Goal: Task Accomplishment & Management: Complete application form

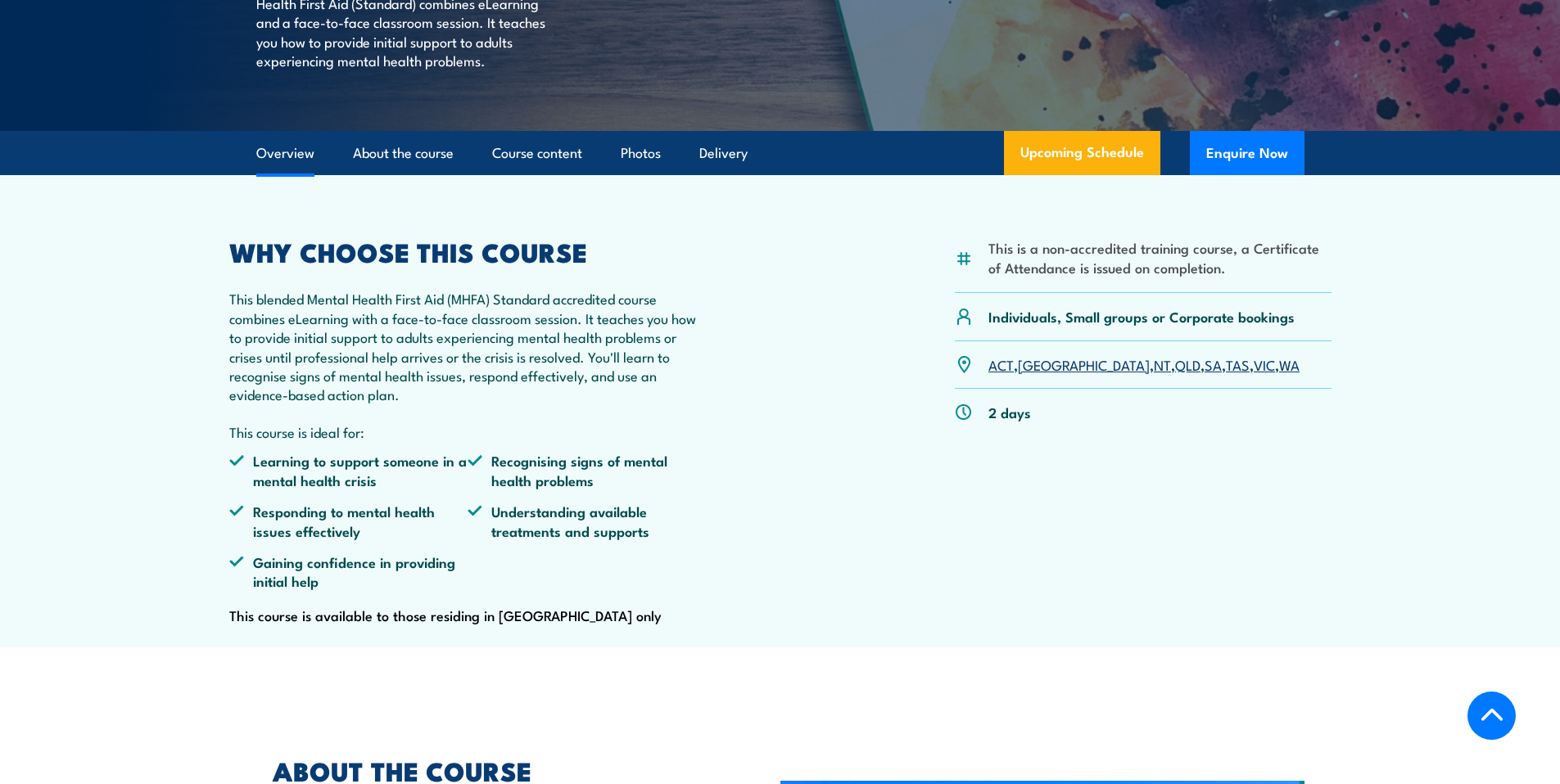
scroll to position [436, 0]
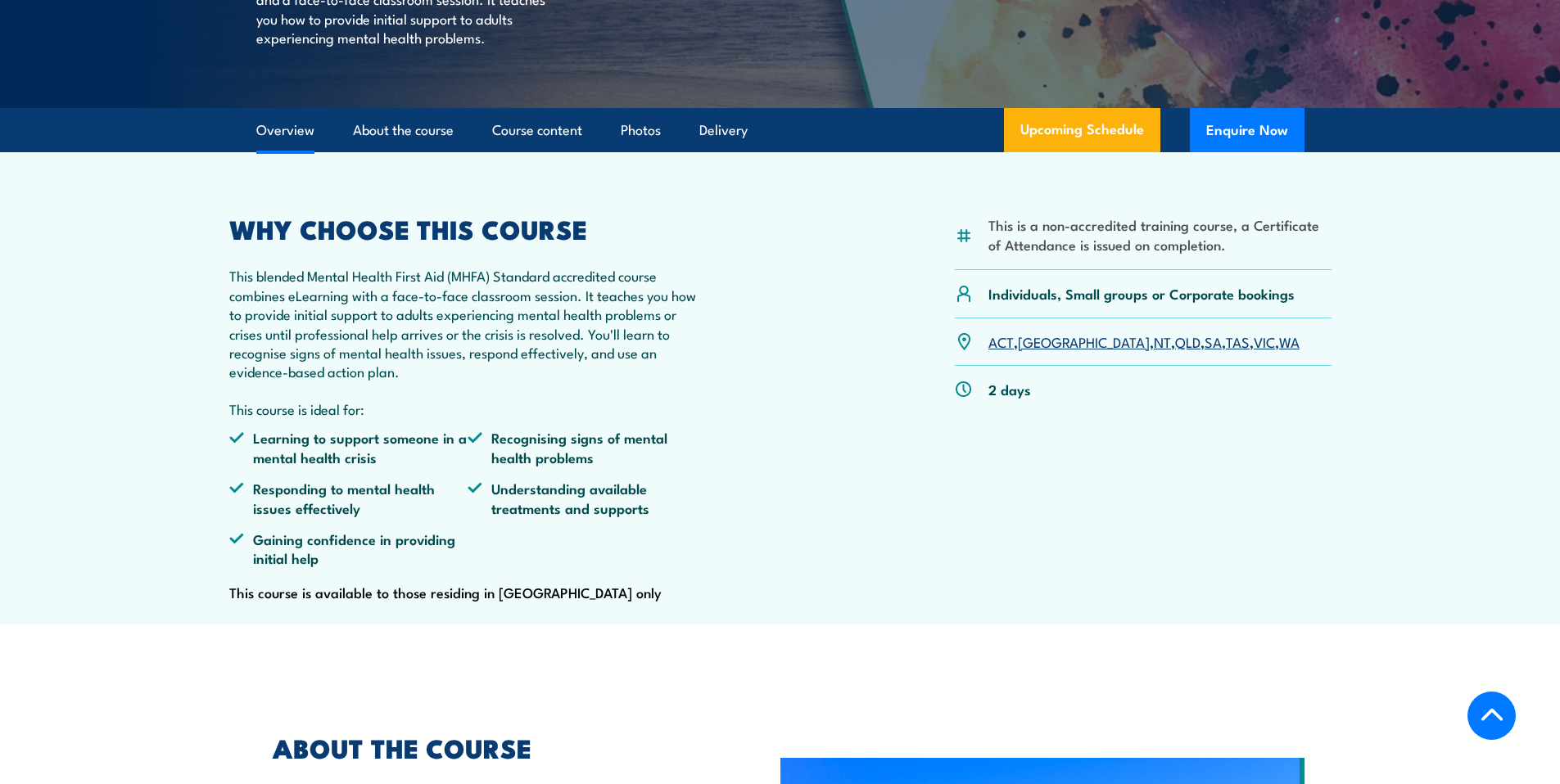
click at [1253, 352] on link "VIC" at bounding box center [1264, 340] width 21 height 20
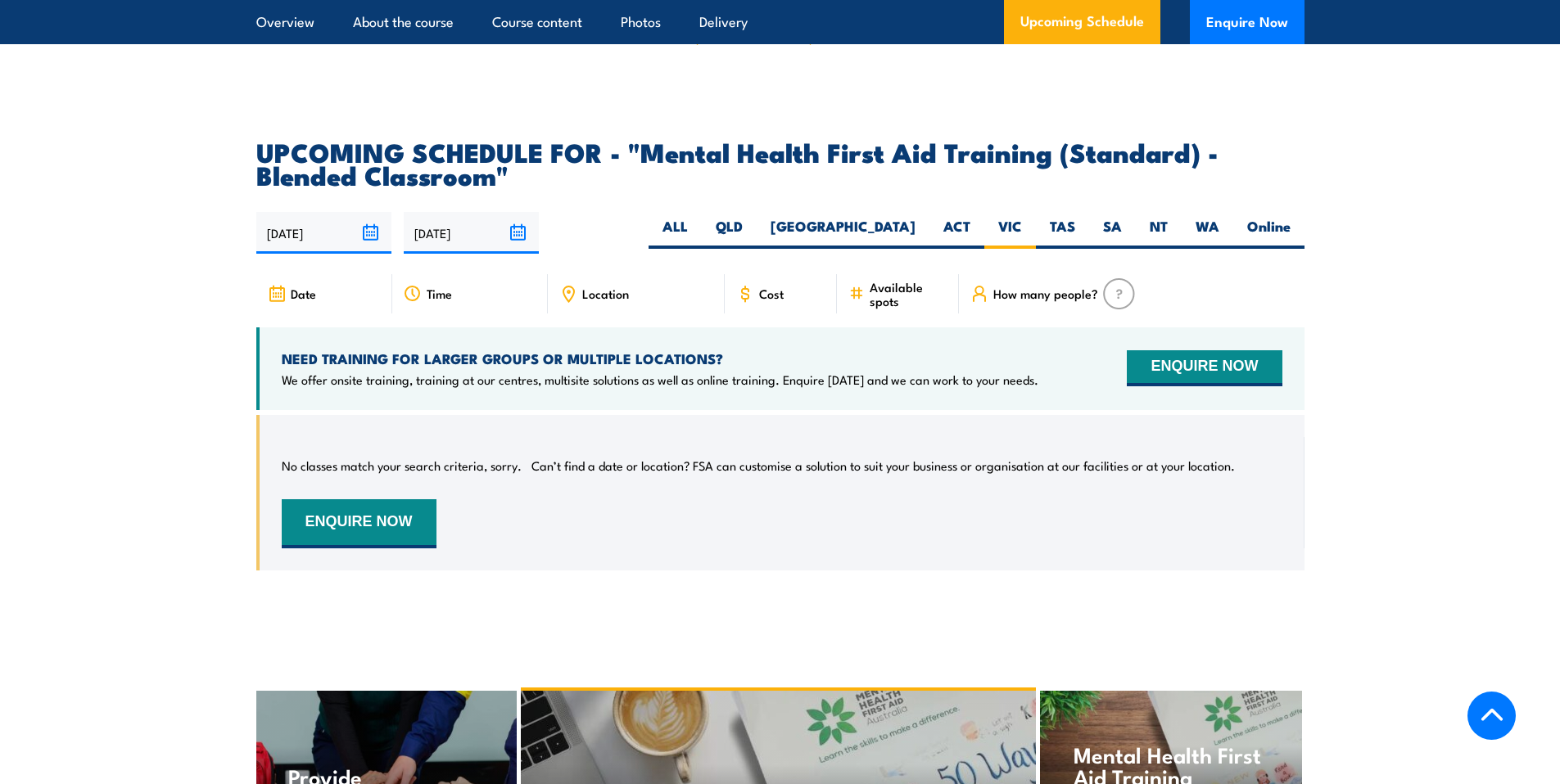
scroll to position [3095, 0]
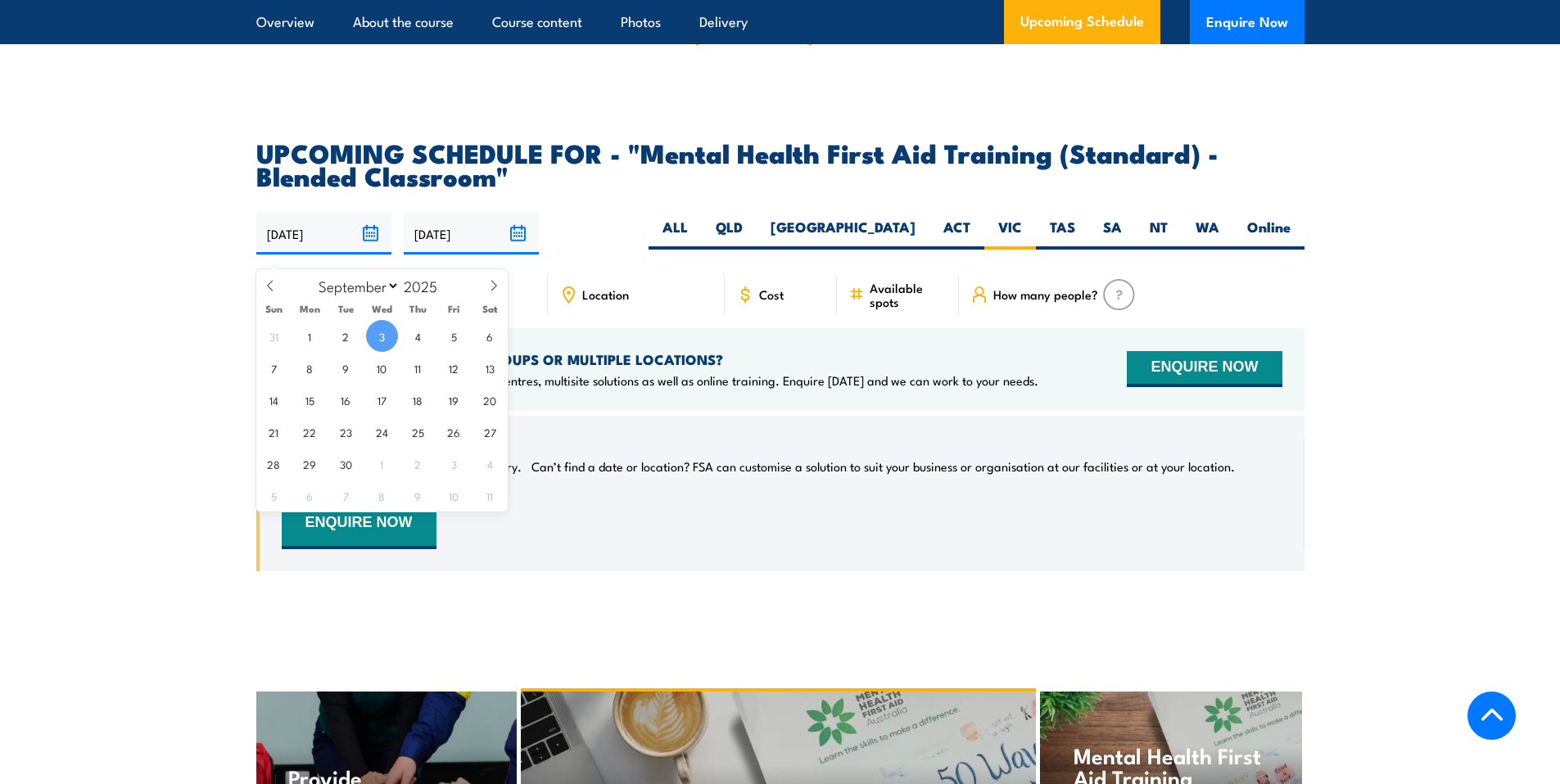
click at [370, 246] on input "[DATE]" at bounding box center [324, 233] width 135 height 42
click at [276, 433] on span "21" at bounding box center [274, 432] width 32 height 32
type input "21/09/2025"
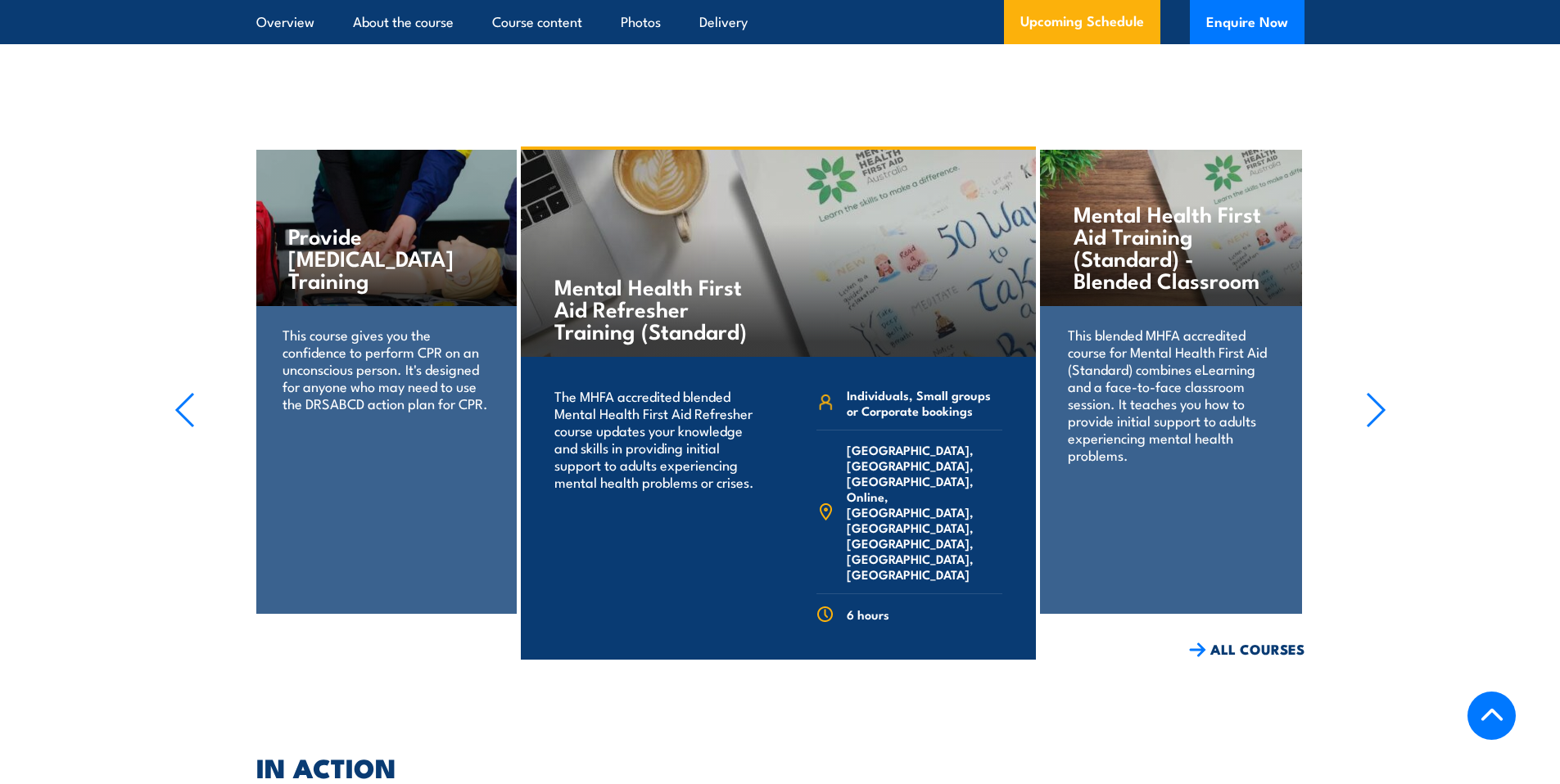
scroll to position [3688, 0]
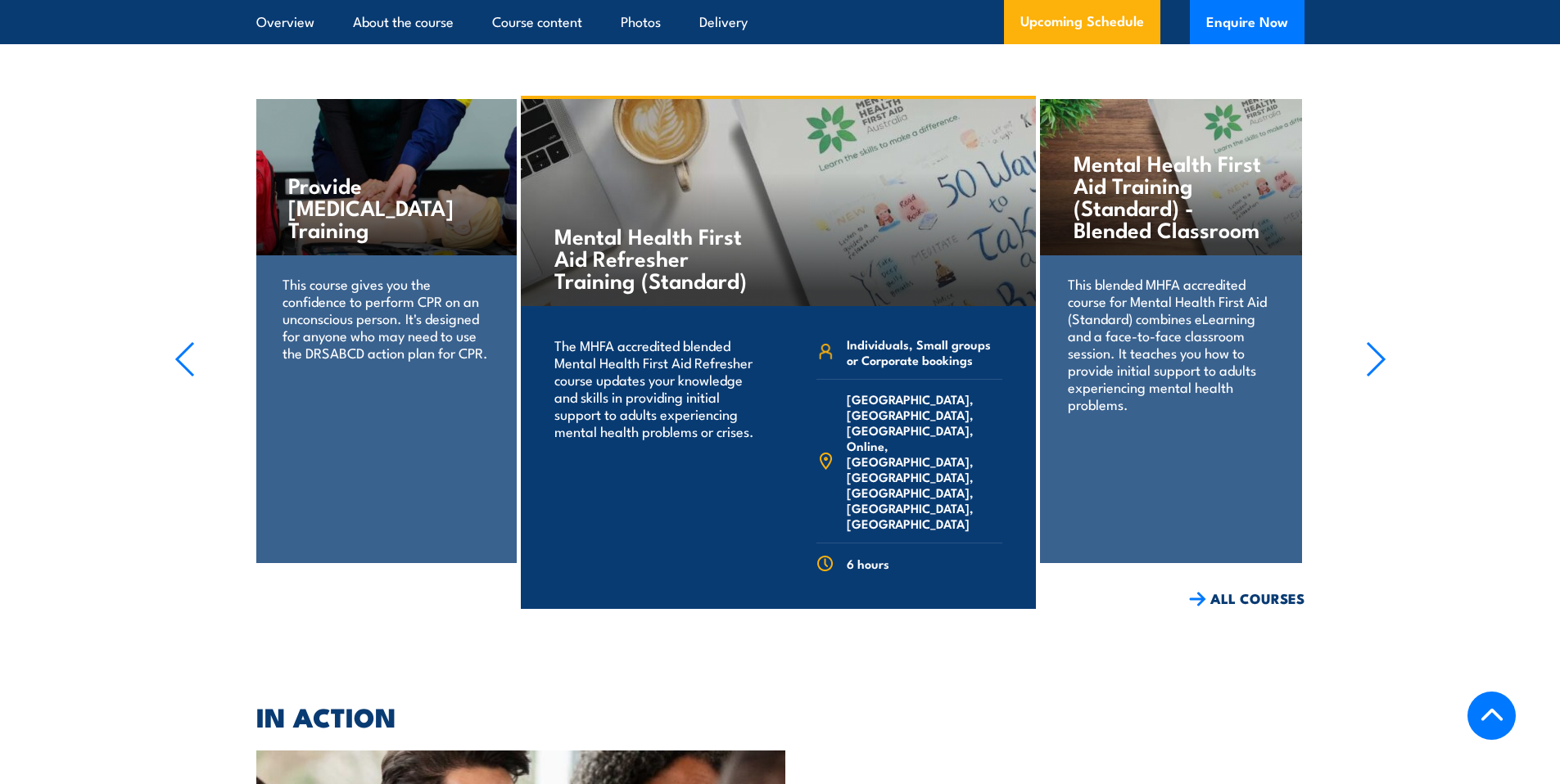
click at [185, 375] on icon "button" at bounding box center [185, 359] width 20 height 36
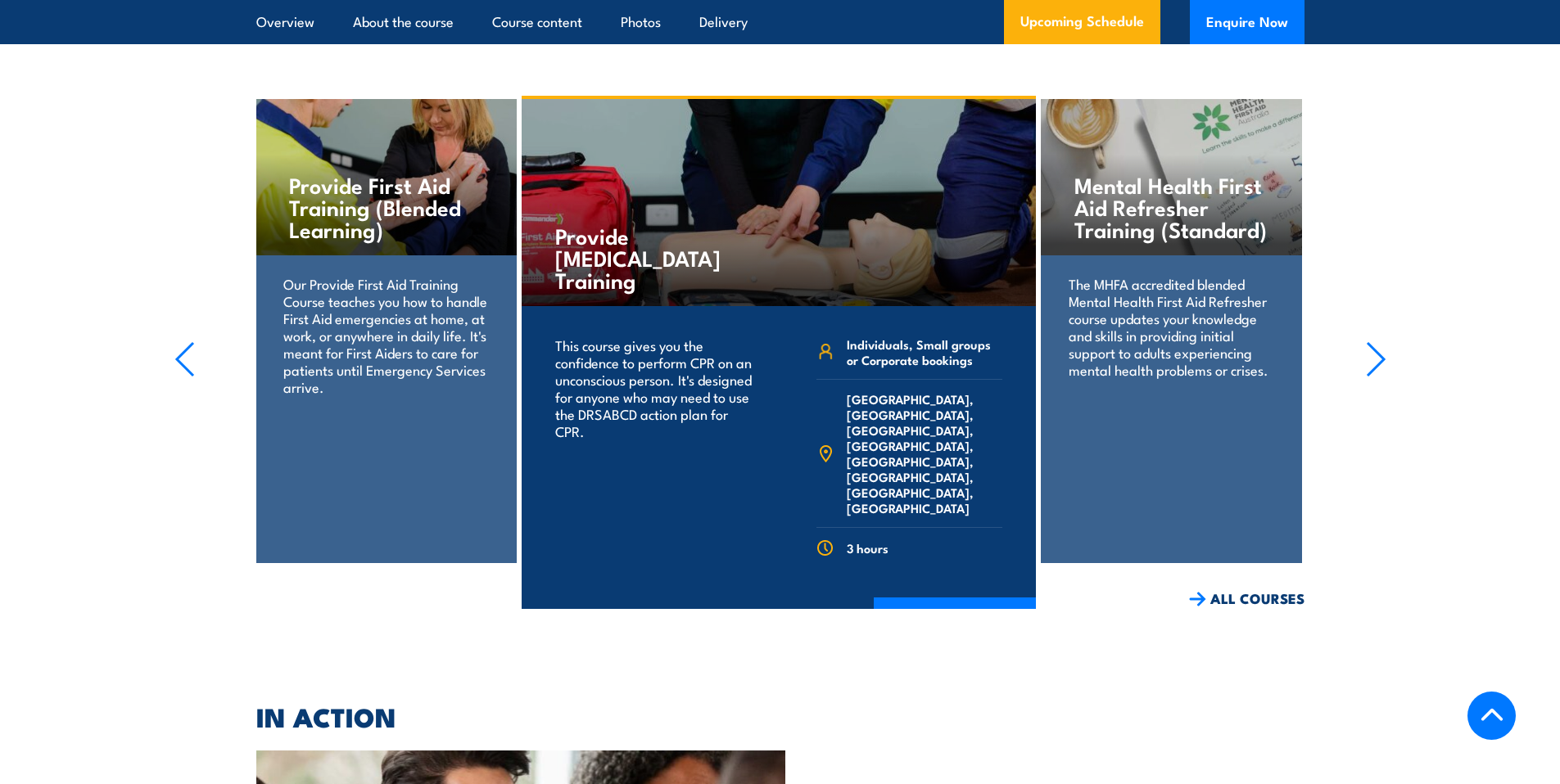
click at [185, 375] on icon "button" at bounding box center [185, 359] width 20 height 36
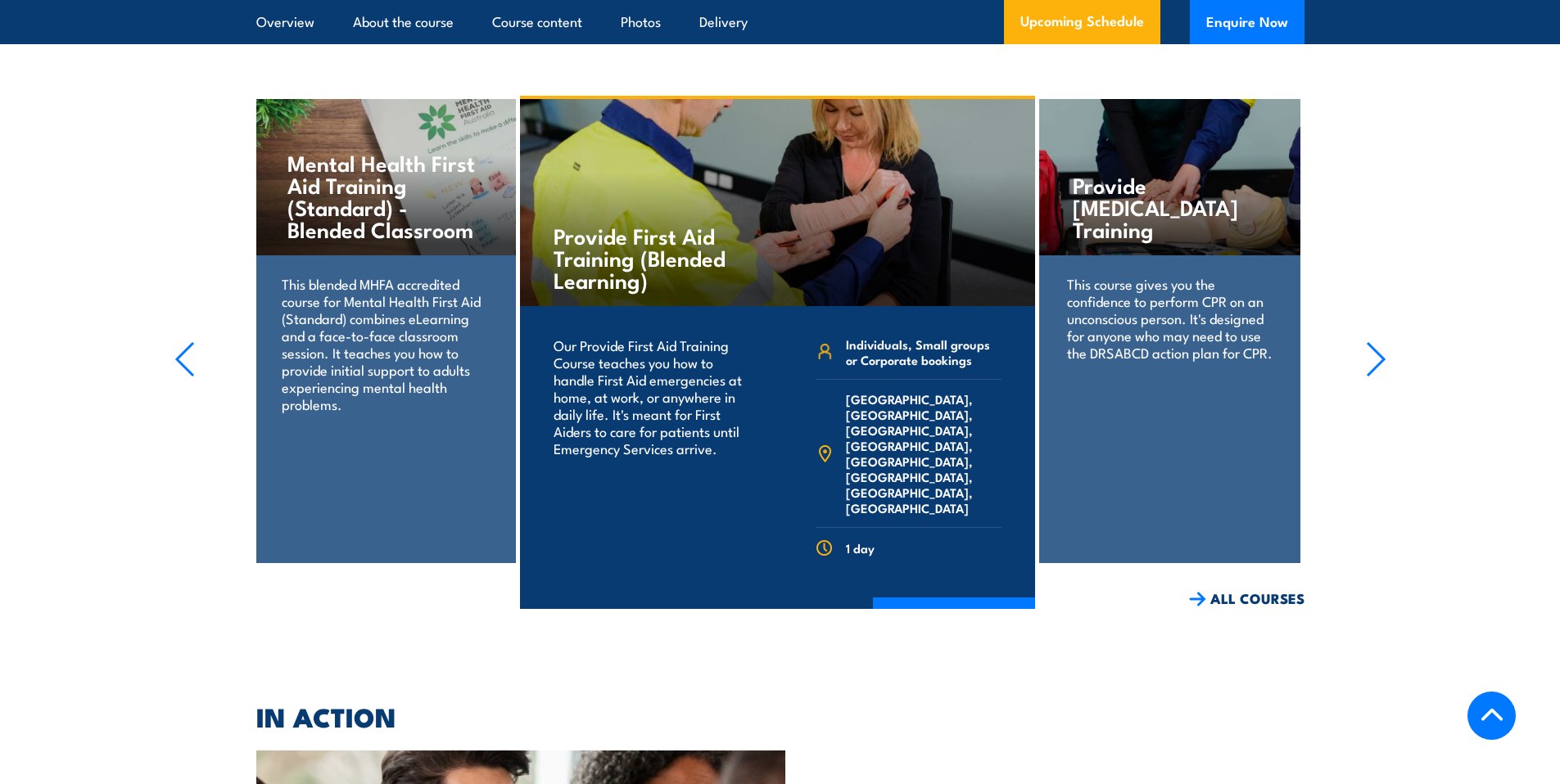
click at [185, 375] on icon "button" at bounding box center [185, 359] width 20 height 36
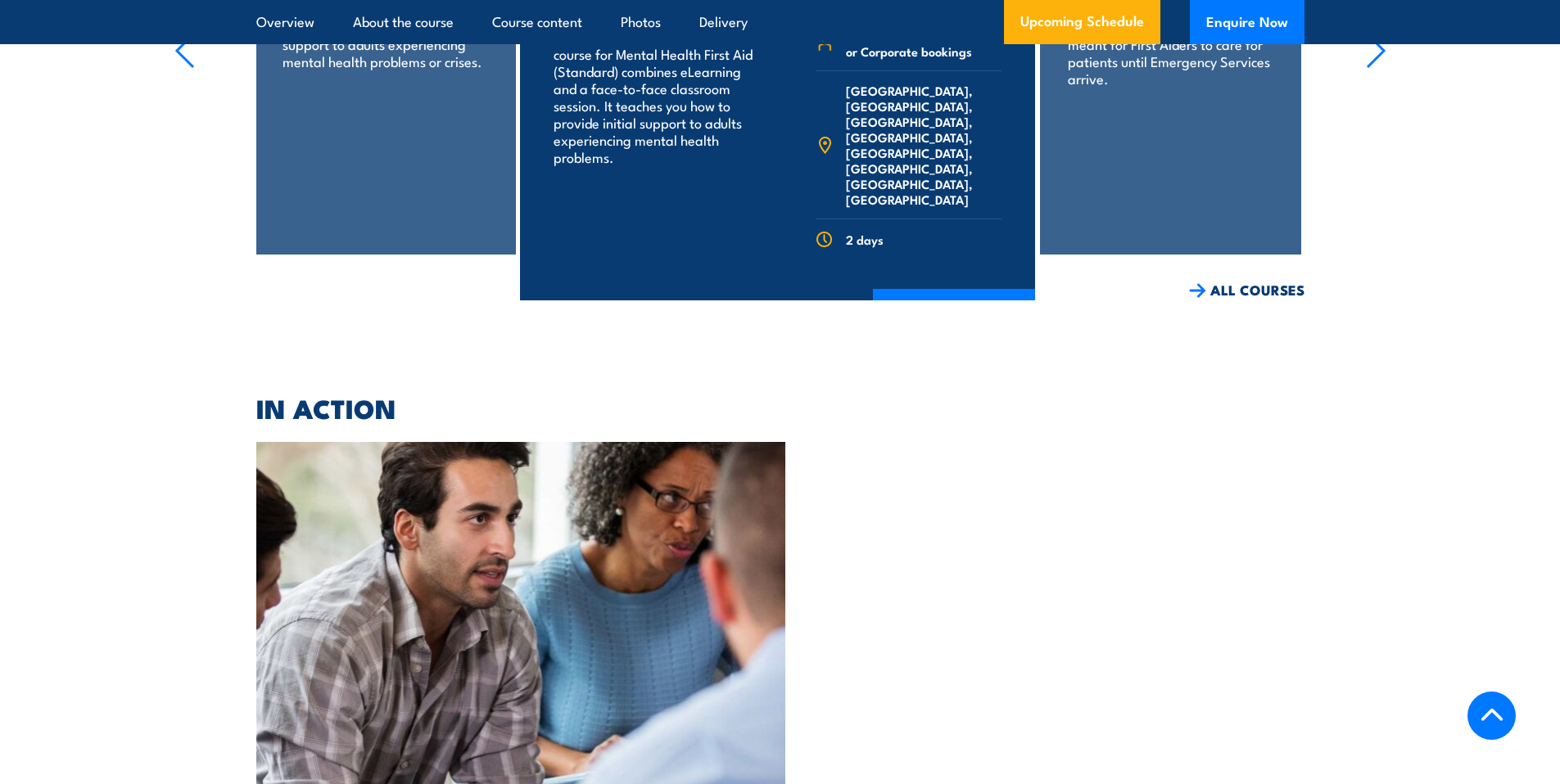
scroll to position [4068, 0]
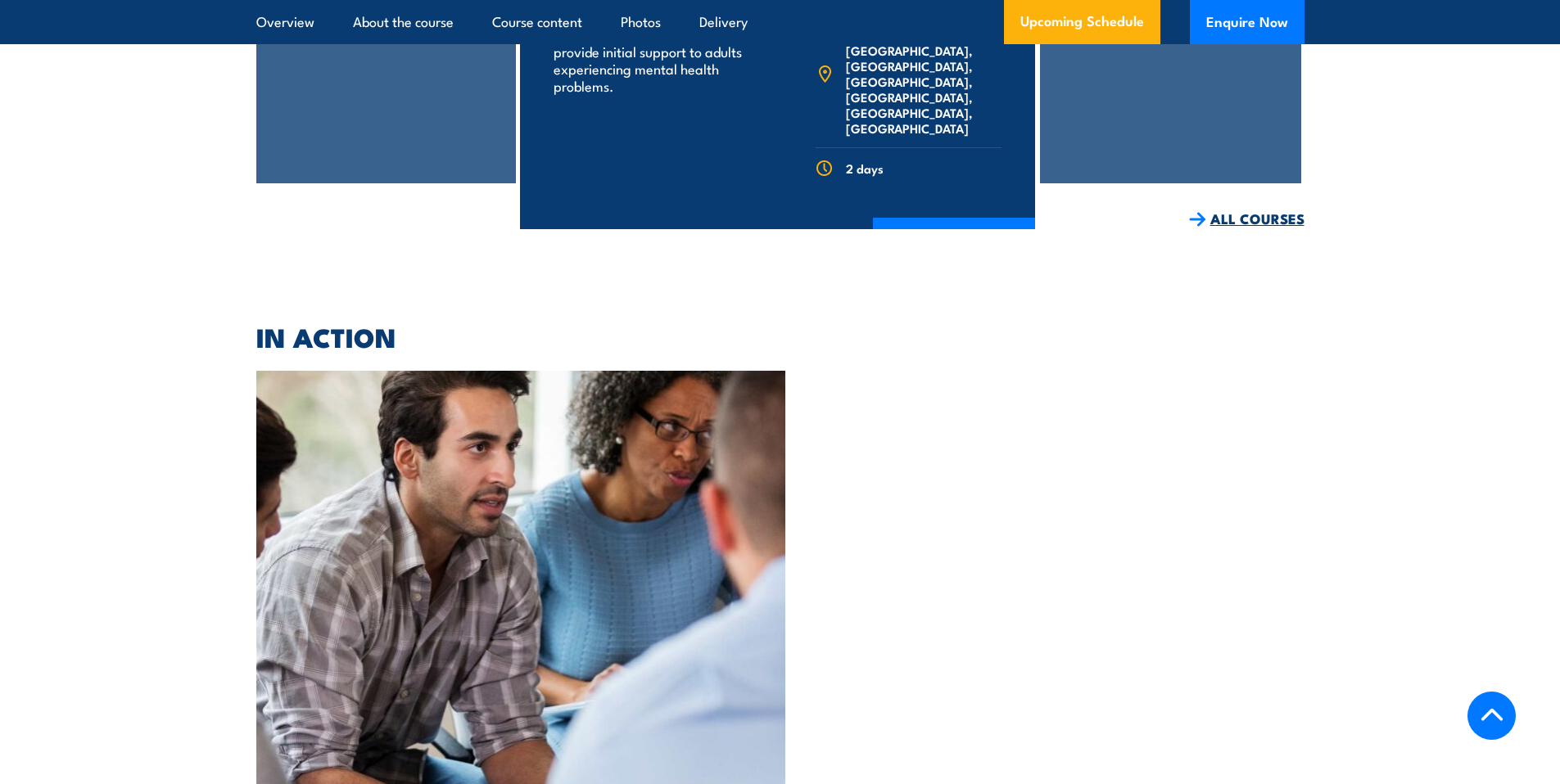
click at [1219, 228] on link "ALL COURSES" at bounding box center [1247, 219] width 116 height 19
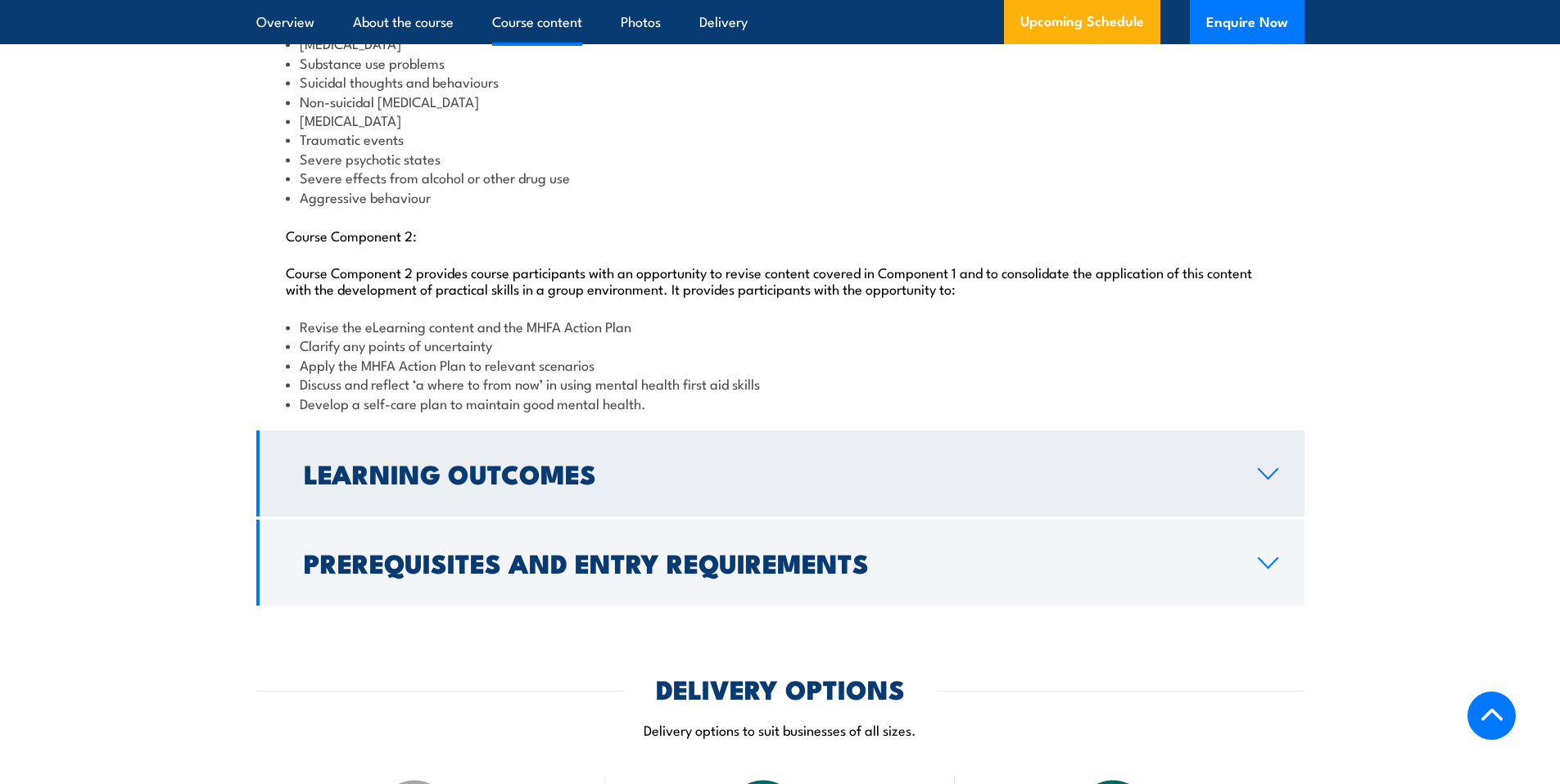
scroll to position [1904, 0]
click at [685, 484] on h2 "Learning Outcomes" at bounding box center [768, 472] width 928 height 23
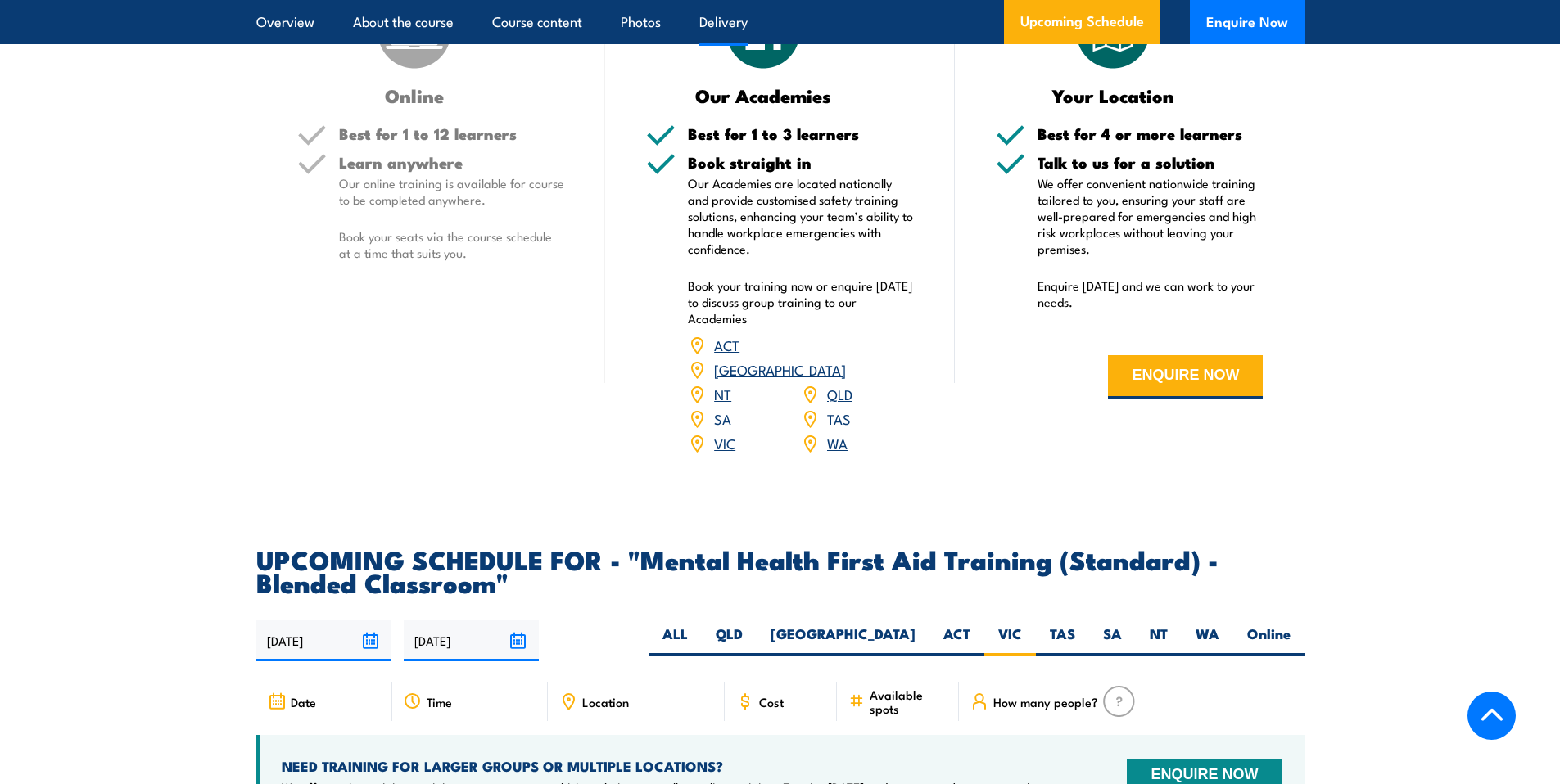
scroll to position [2228, 0]
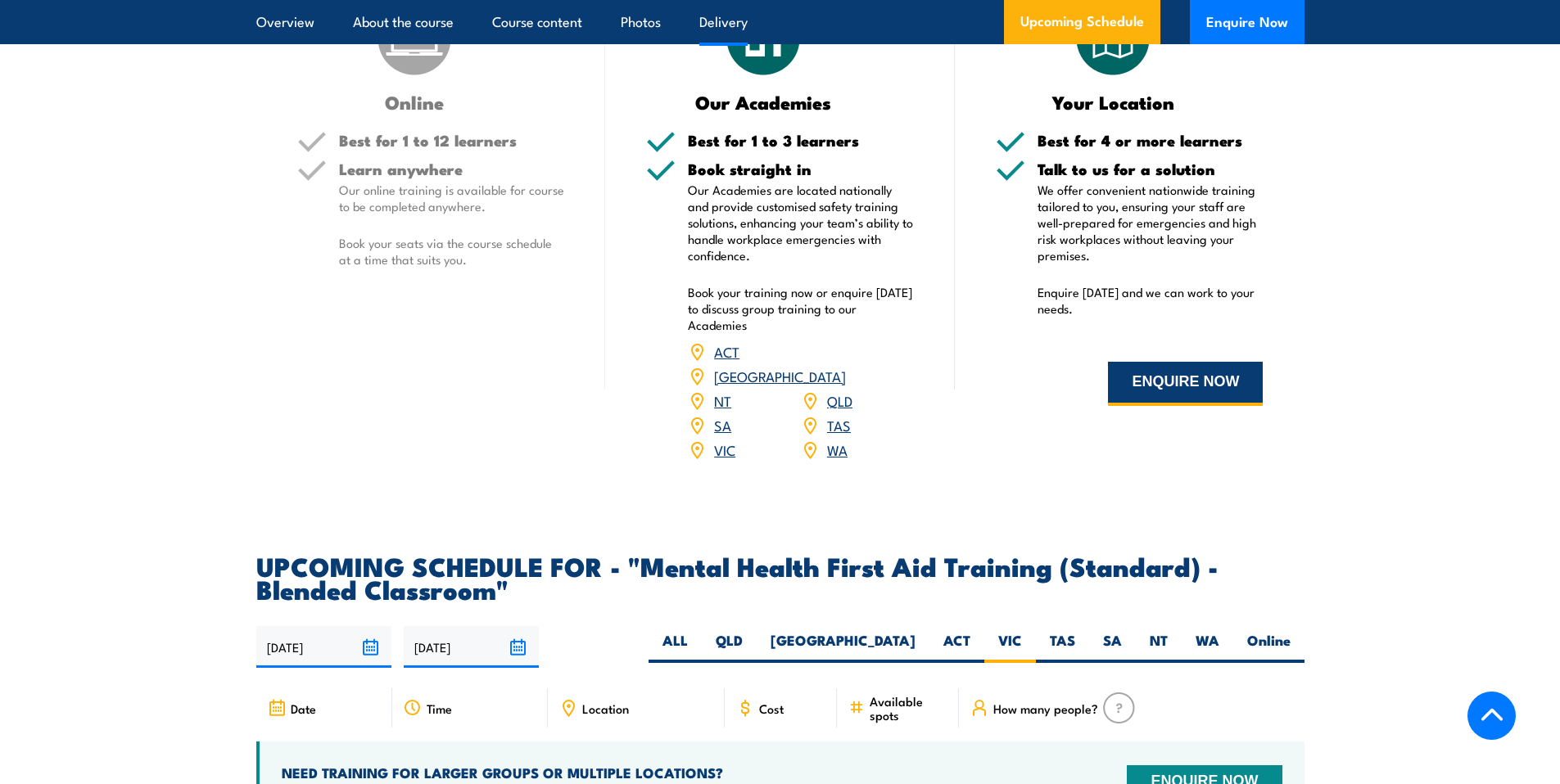
click at [1193, 406] on button "ENQUIRE NOW" at bounding box center [1185, 384] width 155 height 44
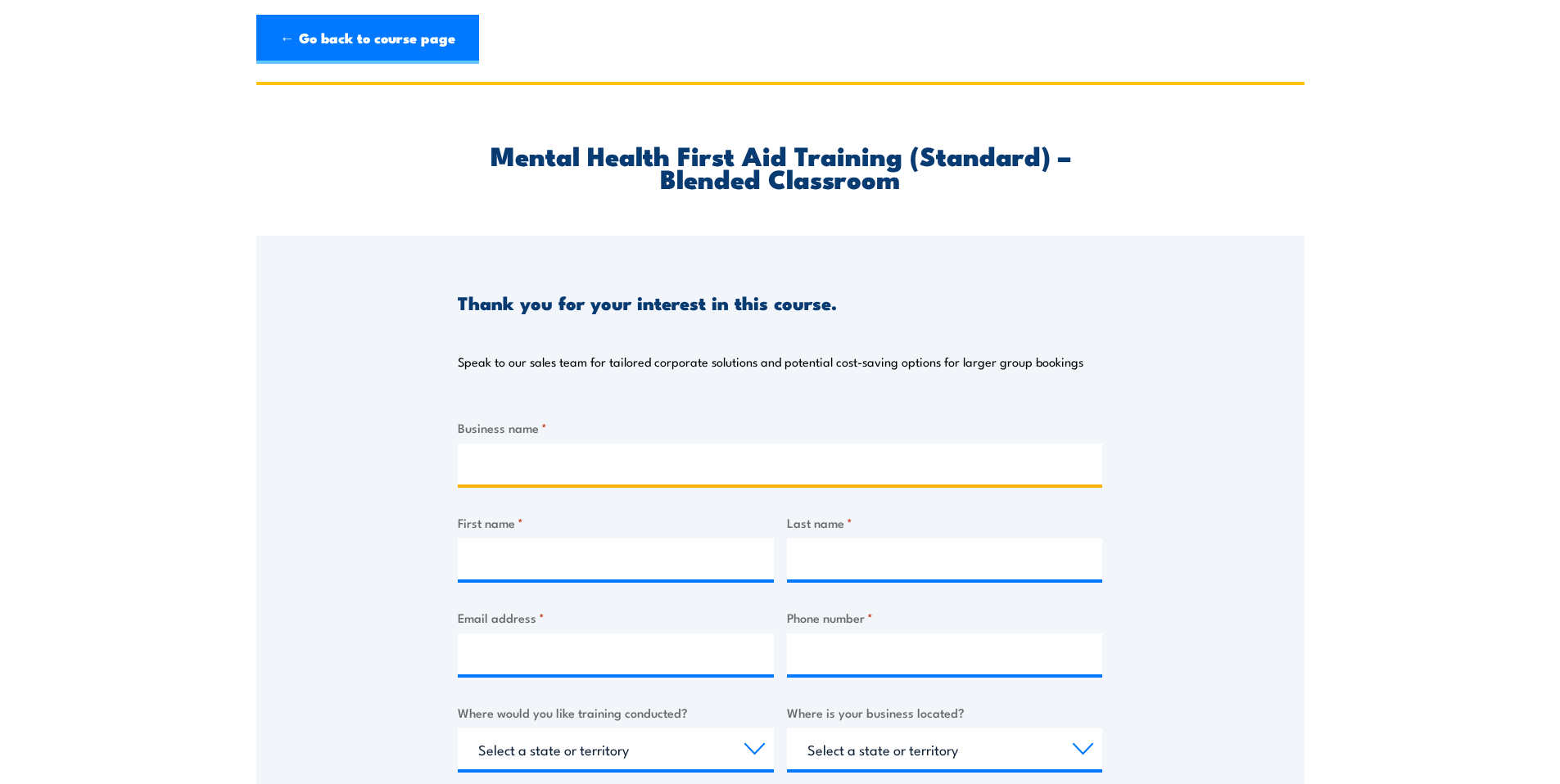
click at [541, 471] on input "Business name *" at bounding box center [780, 464] width 645 height 41
type input "Beyond Barriers Care"
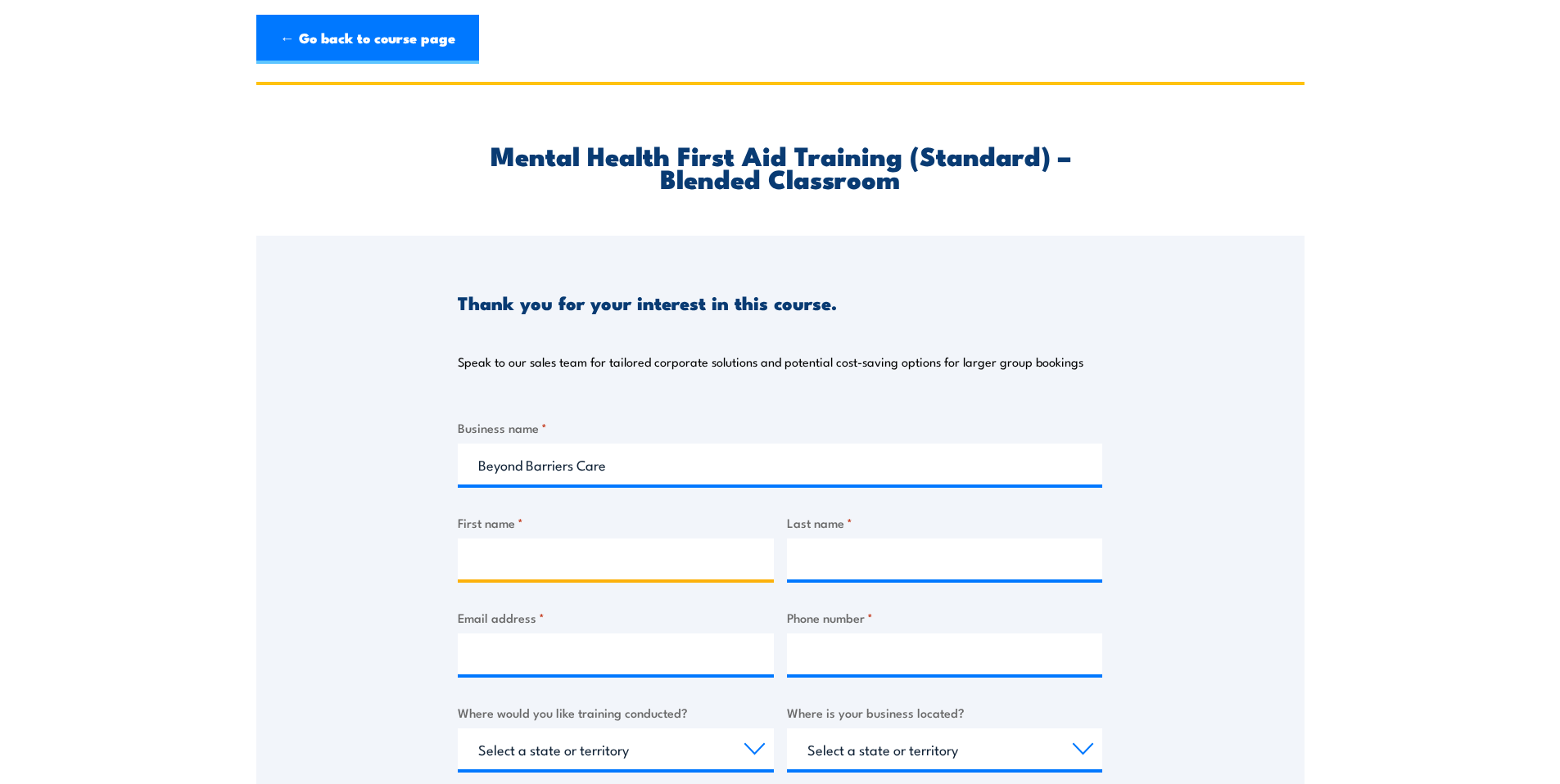
click at [533, 551] on input "First name *" at bounding box center [616, 559] width 316 height 41
type input "Mani"
click at [815, 547] on input "Last name *" at bounding box center [944, 559] width 316 height 41
type input "[PERSON_NAME]"
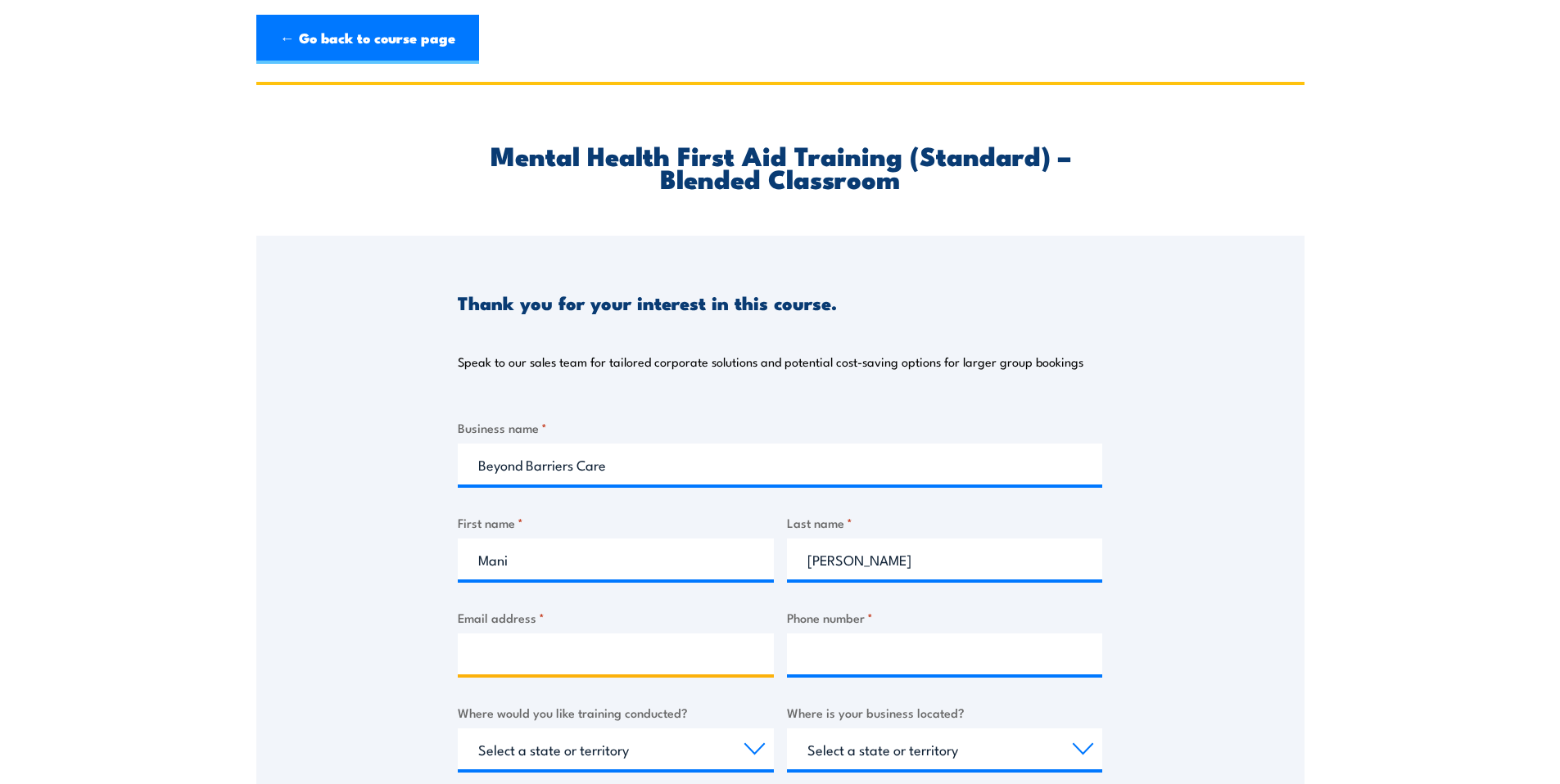
click at [618, 656] on input "Email address *" at bounding box center [616, 654] width 316 height 41
type input "[EMAIL_ADDRESS][DOMAIN_NAME]"
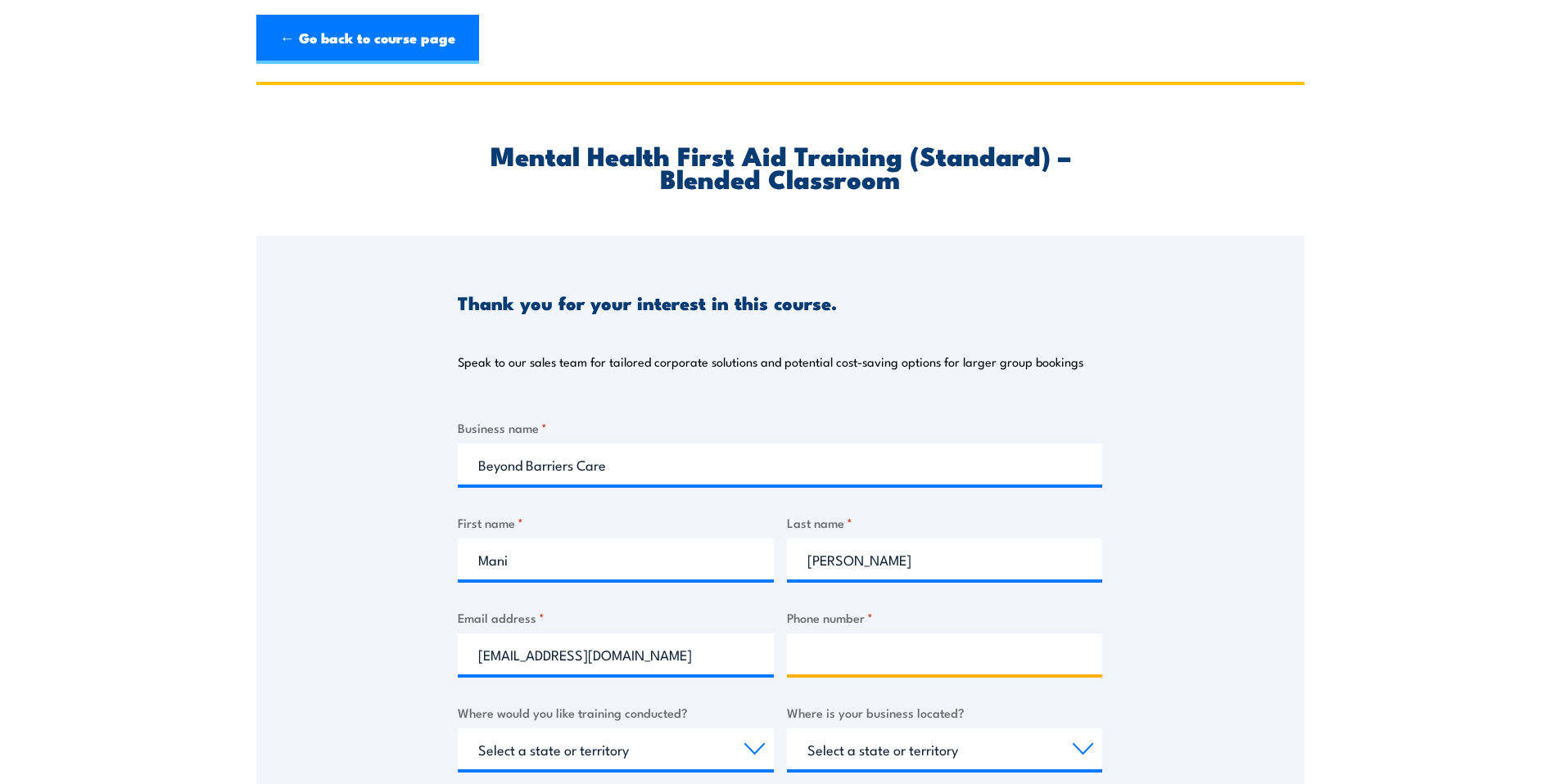
click at [815, 646] on input "Phone number *" at bounding box center [944, 654] width 316 height 41
type input "0405 806 616 or 0451 152 898"
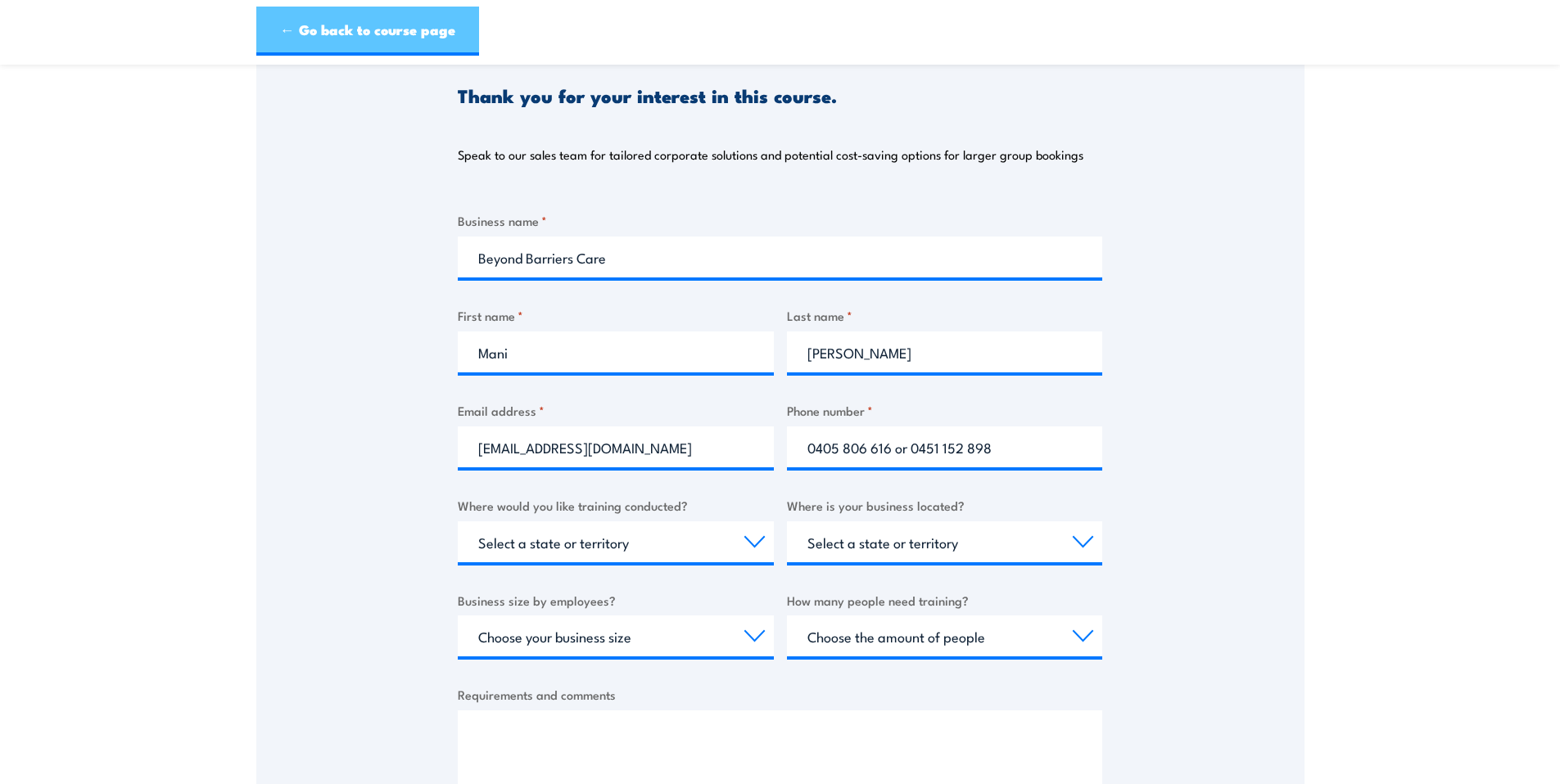
scroll to position [209, 0]
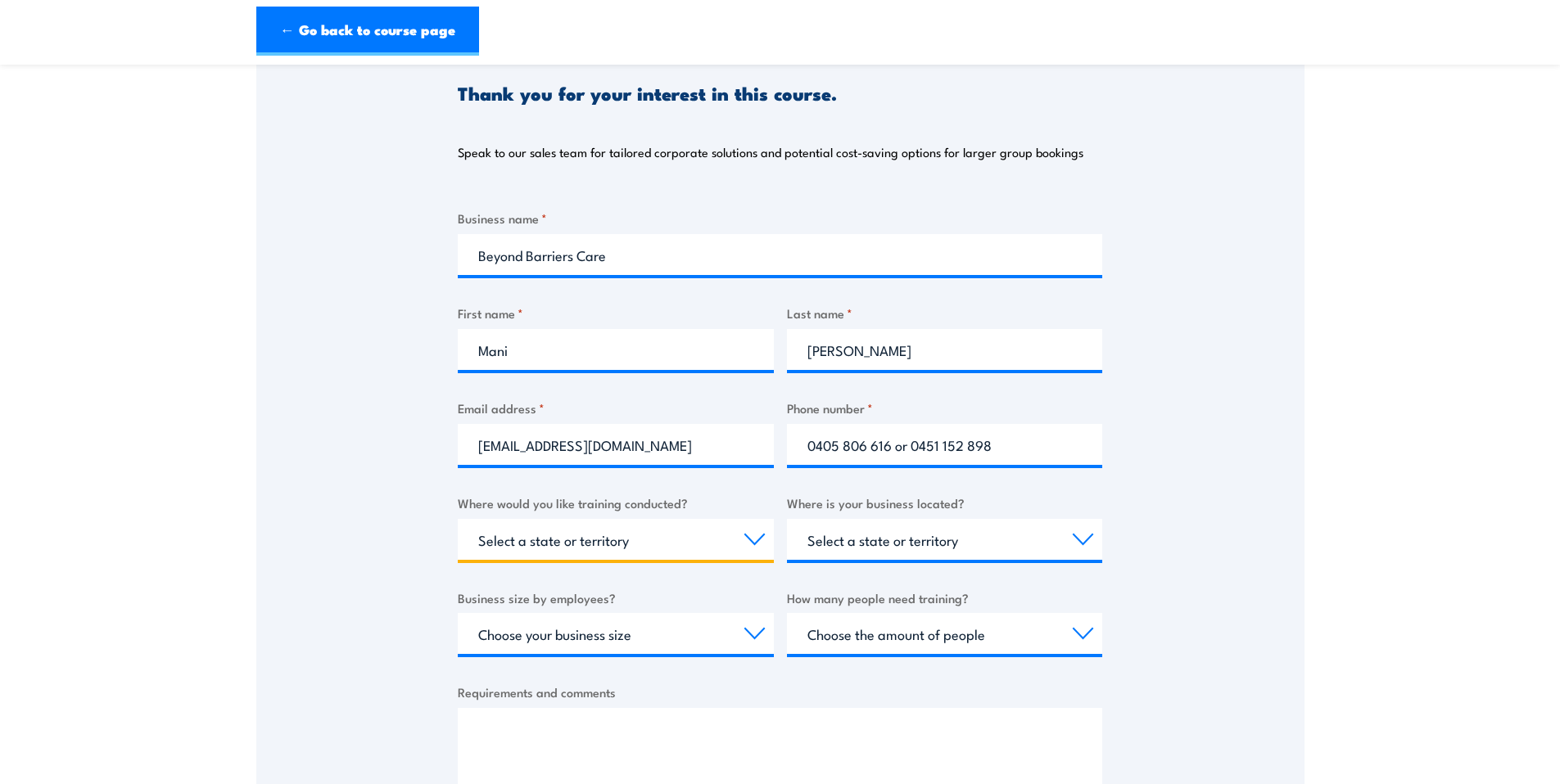
click at [575, 539] on select "Select a state or territory Nationally - multiple locations QLD NSW VIC SA ACT …" at bounding box center [616, 540] width 316 height 41
select select "VIC"
click at [458, 519] on select "Select a state or territory Nationally - multiple locations QLD NSW VIC SA ACT …" at bounding box center [616, 540] width 316 height 41
click at [877, 536] on select "Select a state or territory QLD NSW VIC SA ACT WA TAS NT" at bounding box center [944, 540] width 316 height 41
select select "VIC"
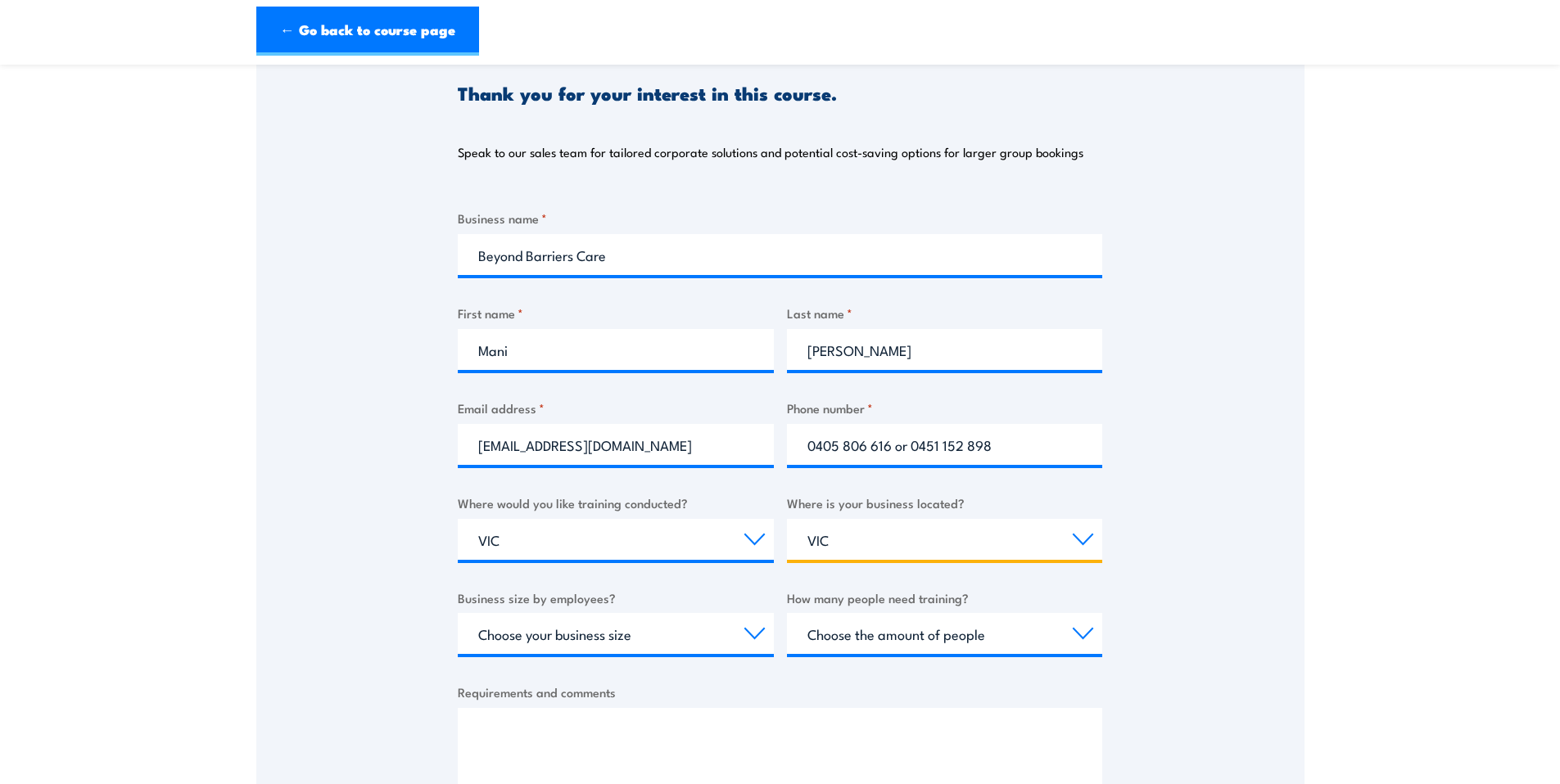
click at [787, 519] on select "Select a state or territory QLD NSW VIC SA ACT WA TAS NT" at bounding box center [944, 540] width 316 height 41
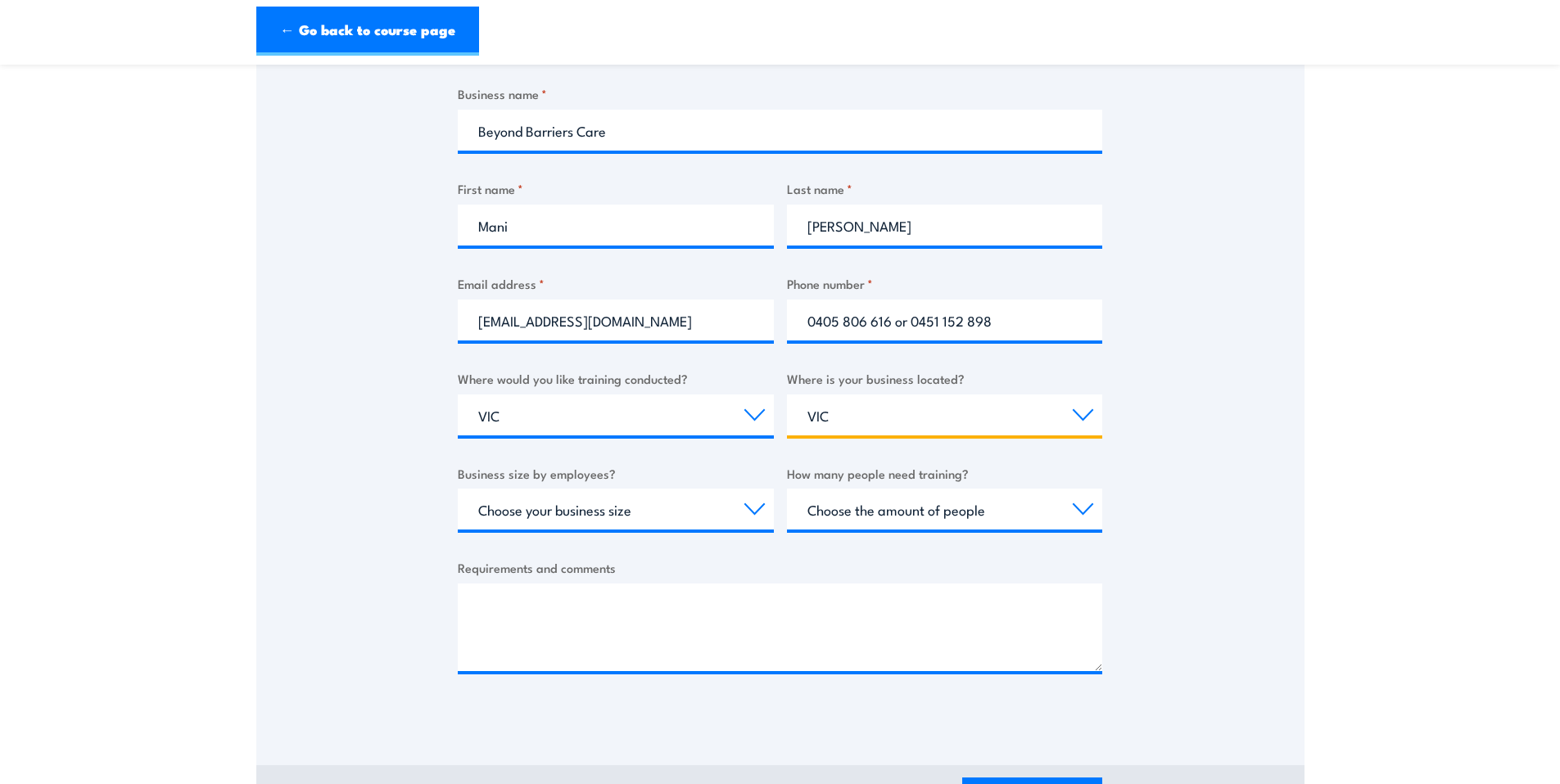
scroll to position [403, 0]
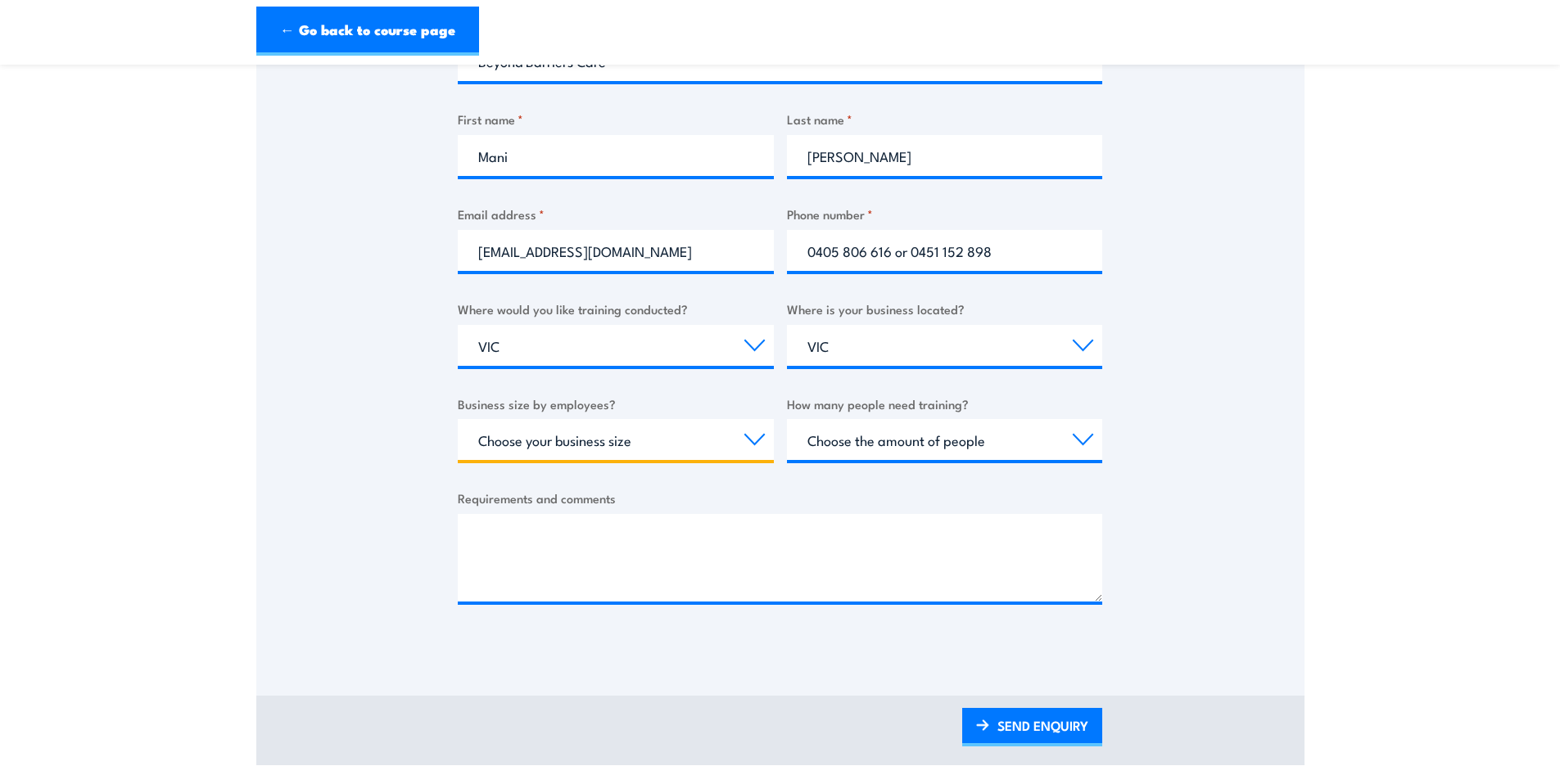
click at [644, 441] on select "Choose your business size 1 to 19 20 to 199 200+" at bounding box center [616, 439] width 316 height 41
click at [458, 419] on select "Choose your business size 1 to 19 20 to 199 200+" at bounding box center [616, 439] width 316 height 41
click at [747, 432] on select "Choose your business size 1 to 19 20 to 199 200+" at bounding box center [616, 439] width 316 height 41
select select "20 to 199"
click at [458, 419] on select "Choose your business size 1 to 19 20 to 199 200+" at bounding box center [616, 439] width 316 height 41
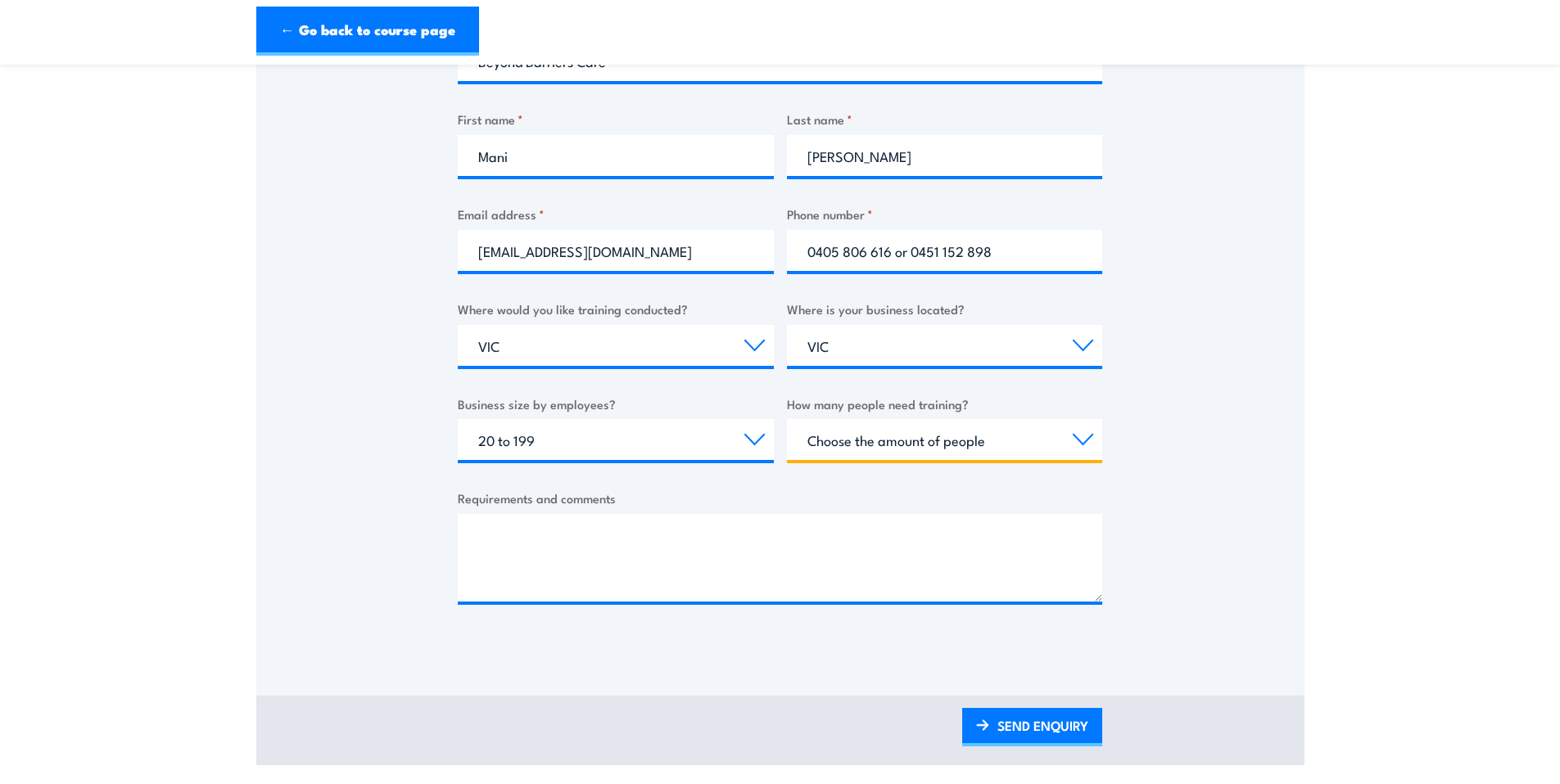
click at [909, 442] on select "Choose the amount of people 1 to 4 5 to 19 20+" at bounding box center [944, 439] width 316 height 41
select select "5 to 19"
click at [787, 419] on select "Choose the amount of people 1 to 4 5 to 19 20+" at bounding box center [944, 439] width 316 height 41
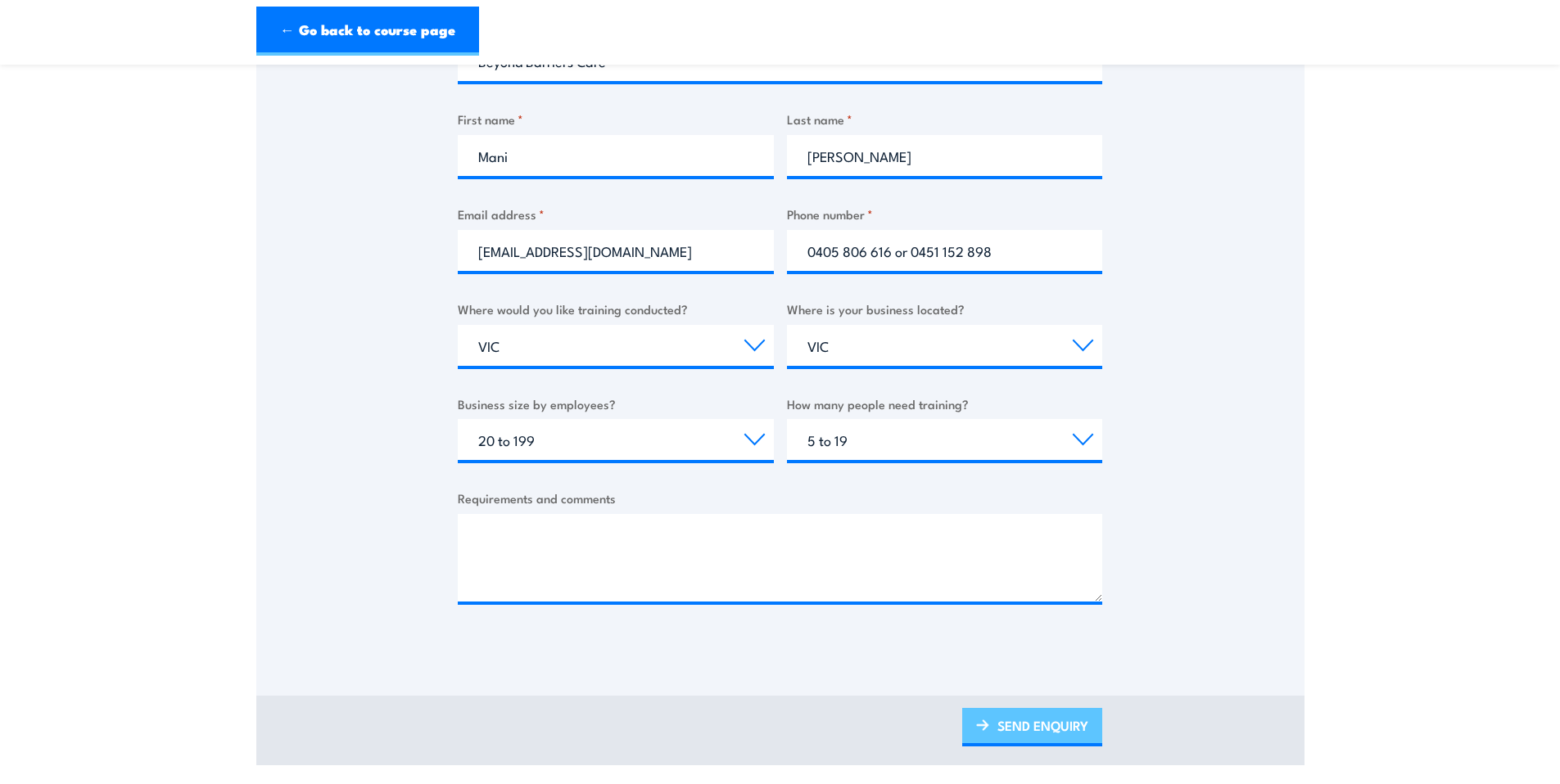
click at [1032, 725] on link "SEND ENQUIRY" at bounding box center [1032, 727] width 140 height 38
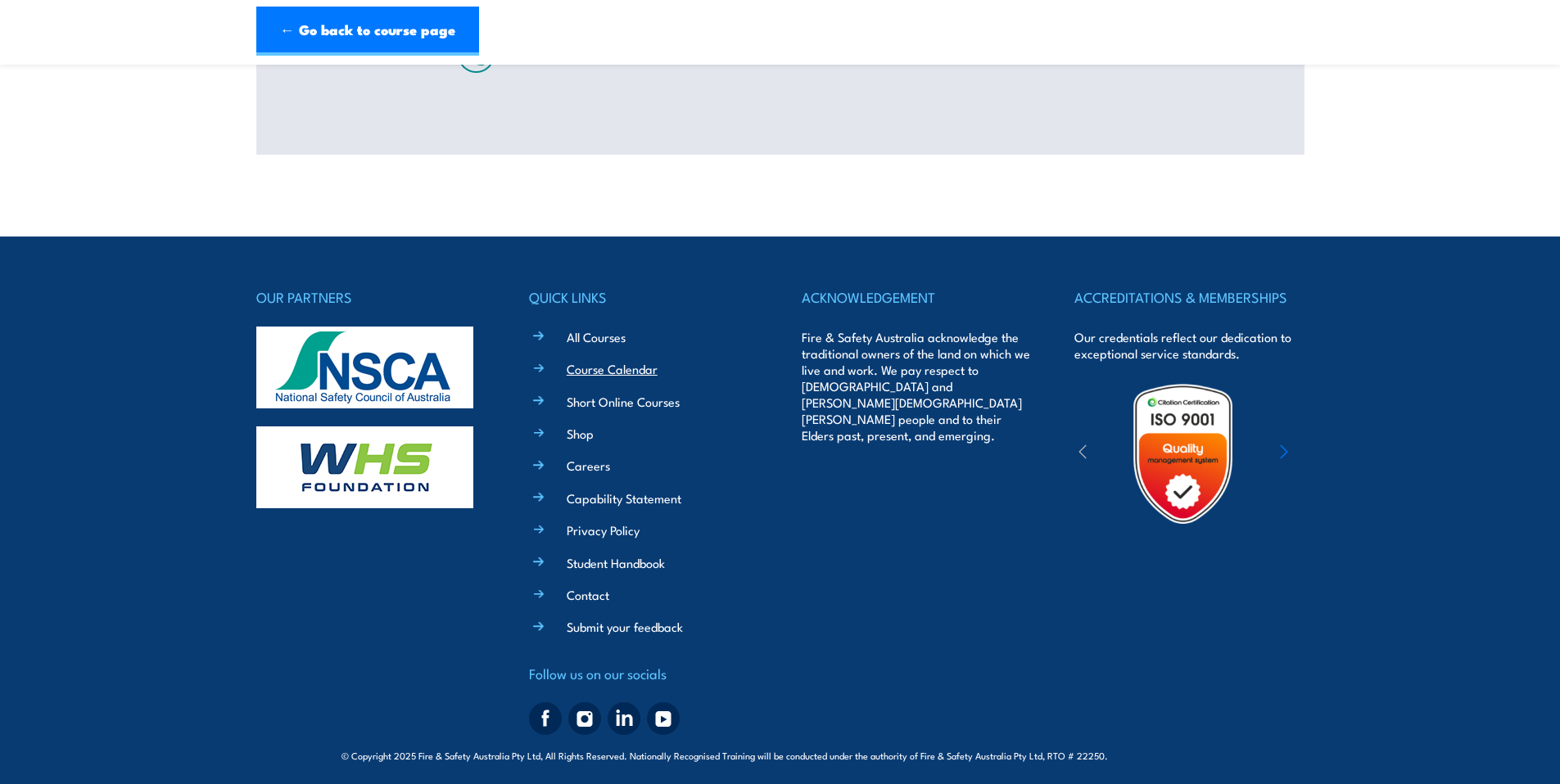
click at [611, 372] on link "Course Calendar" at bounding box center [612, 369] width 91 height 17
click at [623, 369] on link "Course Calendar" at bounding box center [612, 369] width 91 height 17
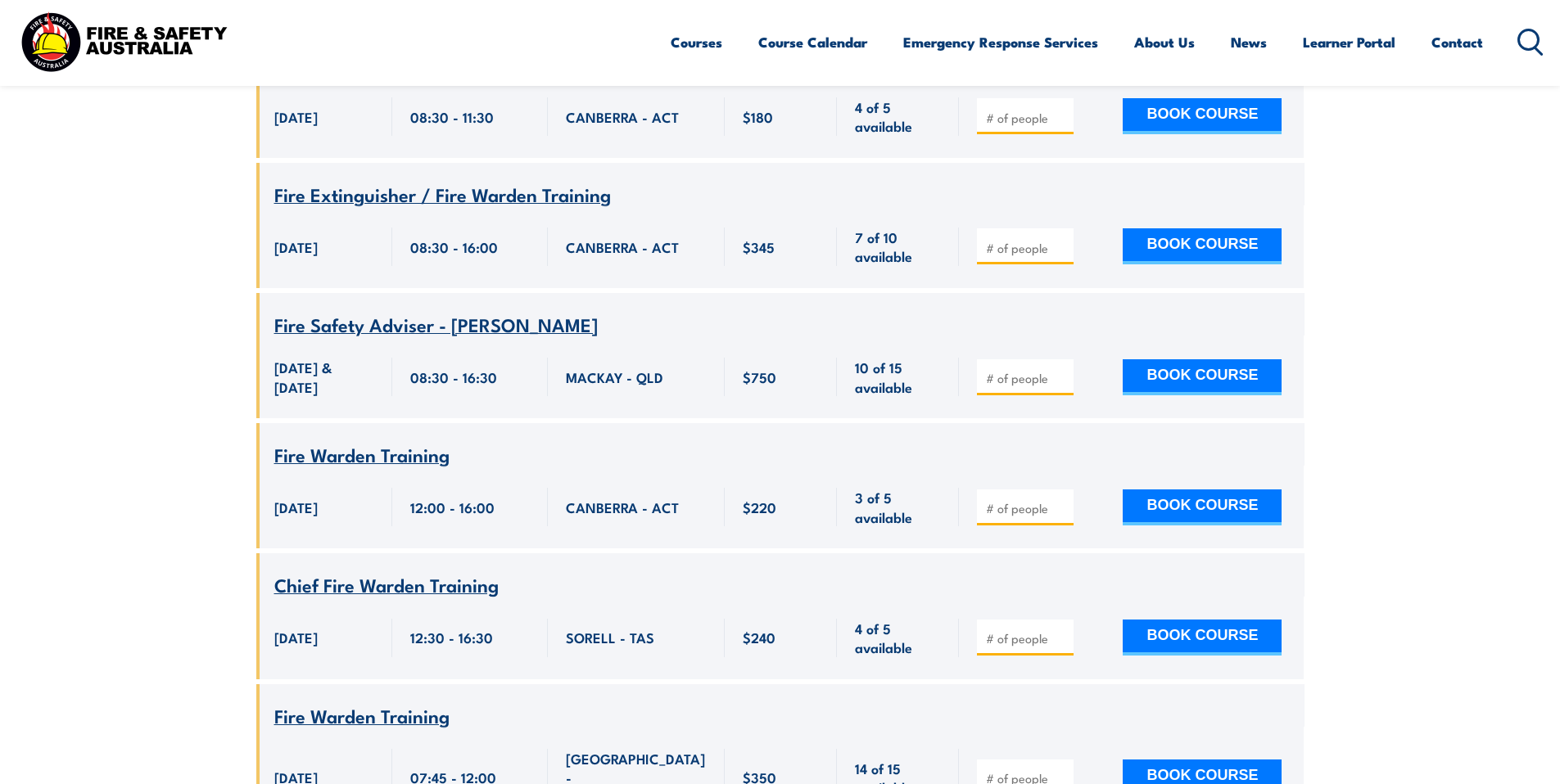
scroll to position [15506, 0]
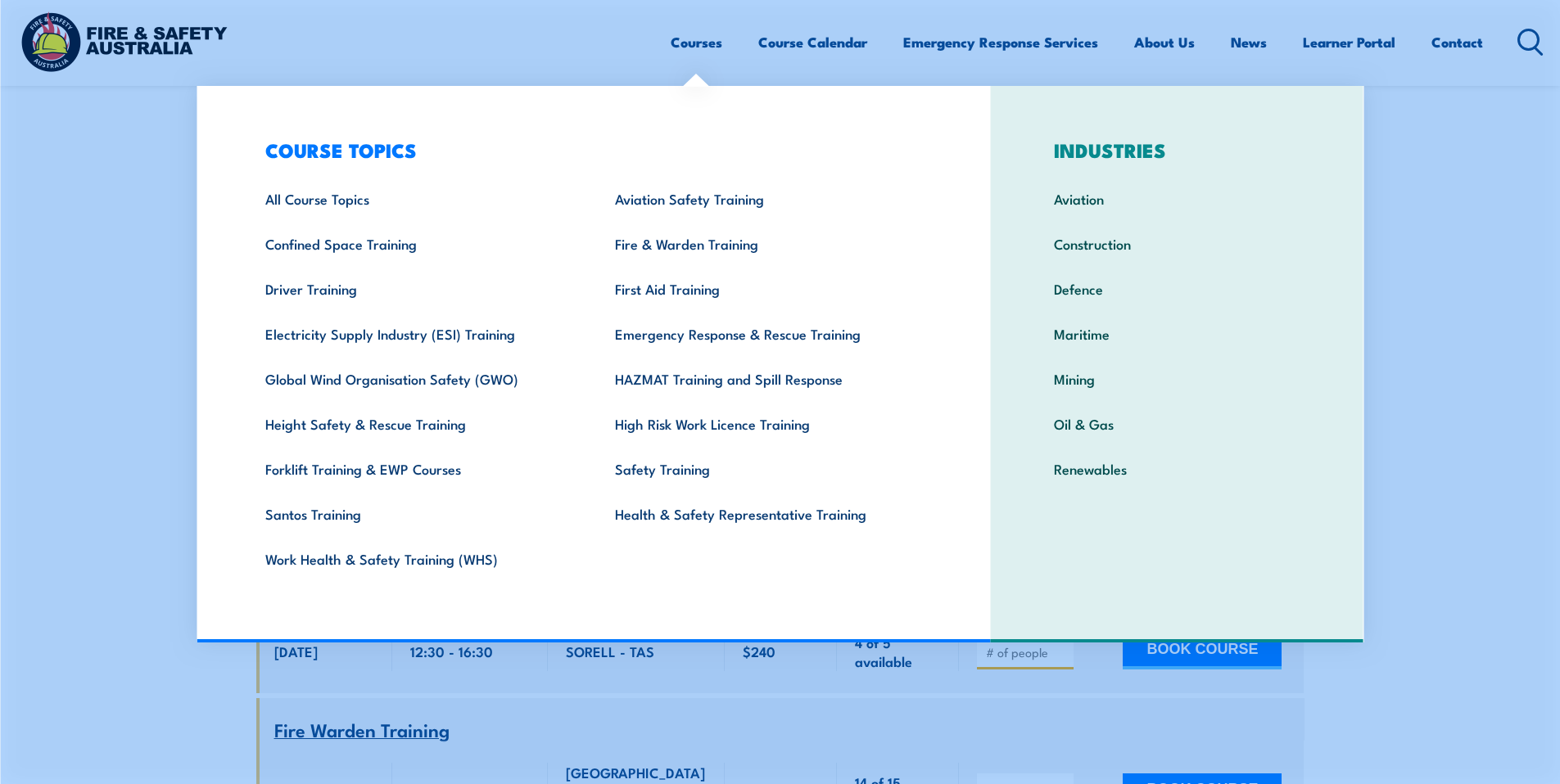
click at [700, 43] on link "Courses" at bounding box center [697, 42] width 52 height 43
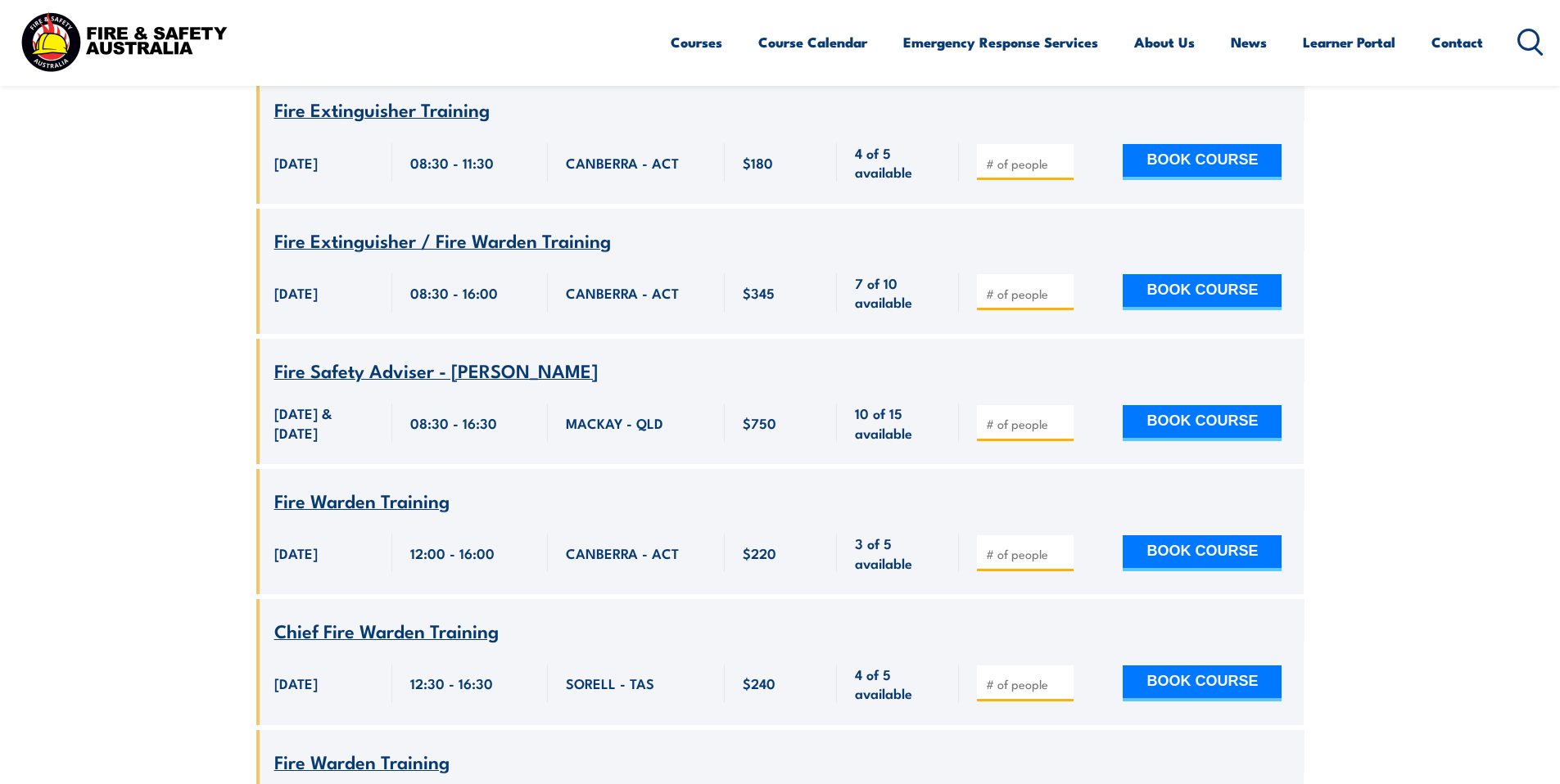
scroll to position [15506, 0]
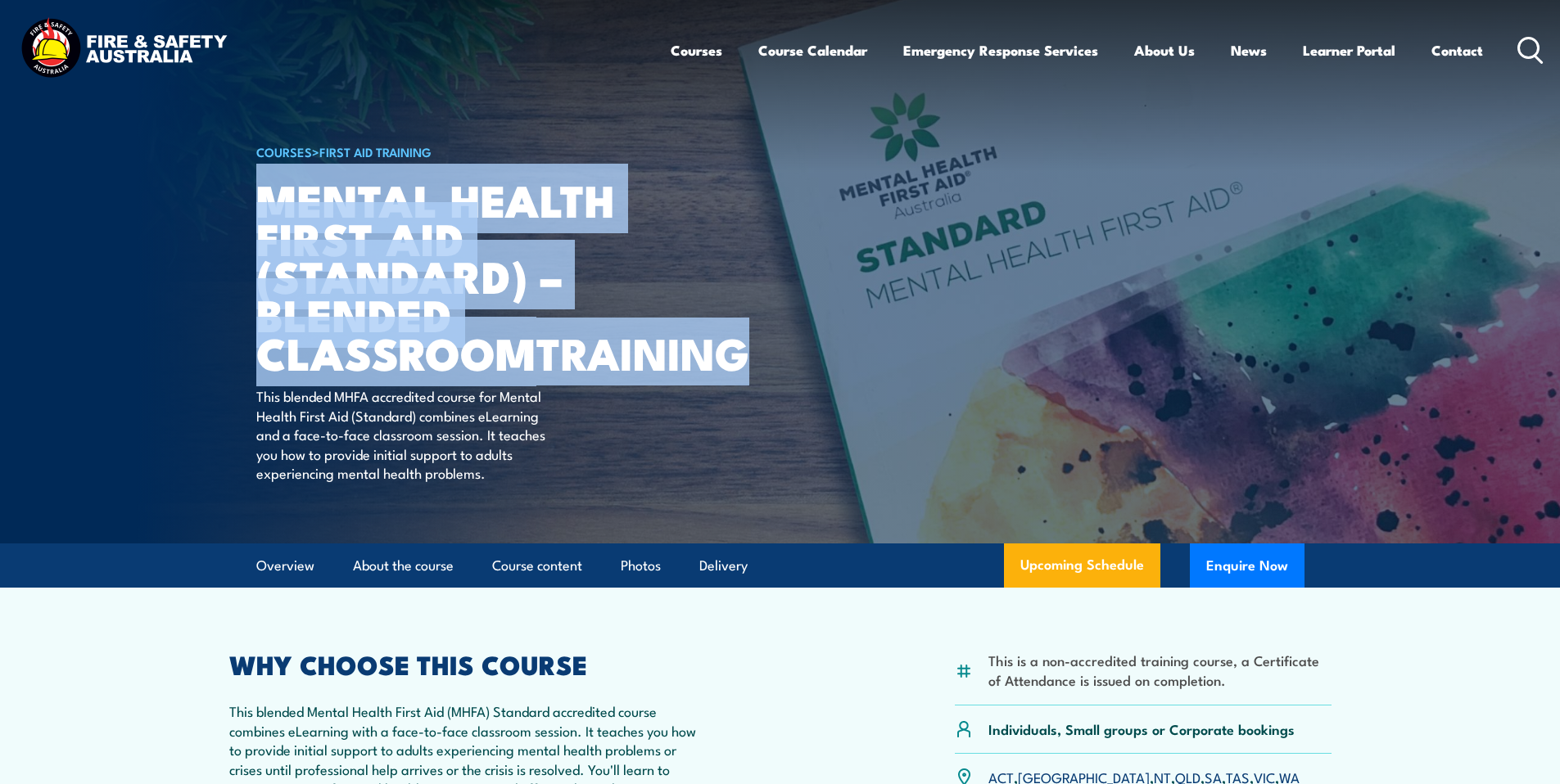
drag, startPoint x: 255, startPoint y: 198, endPoint x: 503, endPoint y: 398, distance: 318.6
click at [504, 372] on h1 "Mental Health First Aid (Standard) – Blended Classroom TRAINING" at bounding box center [458, 276] width 404 height 192
copy h1 "Mental Health First Aid (Standard) – Blended Classroom TRAINING"
click at [1529, 45] on icon at bounding box center [1530, 50] width 26 height 27
click at [1527, 46] on icon at bounding box center [1530, 50] width 26 height 27
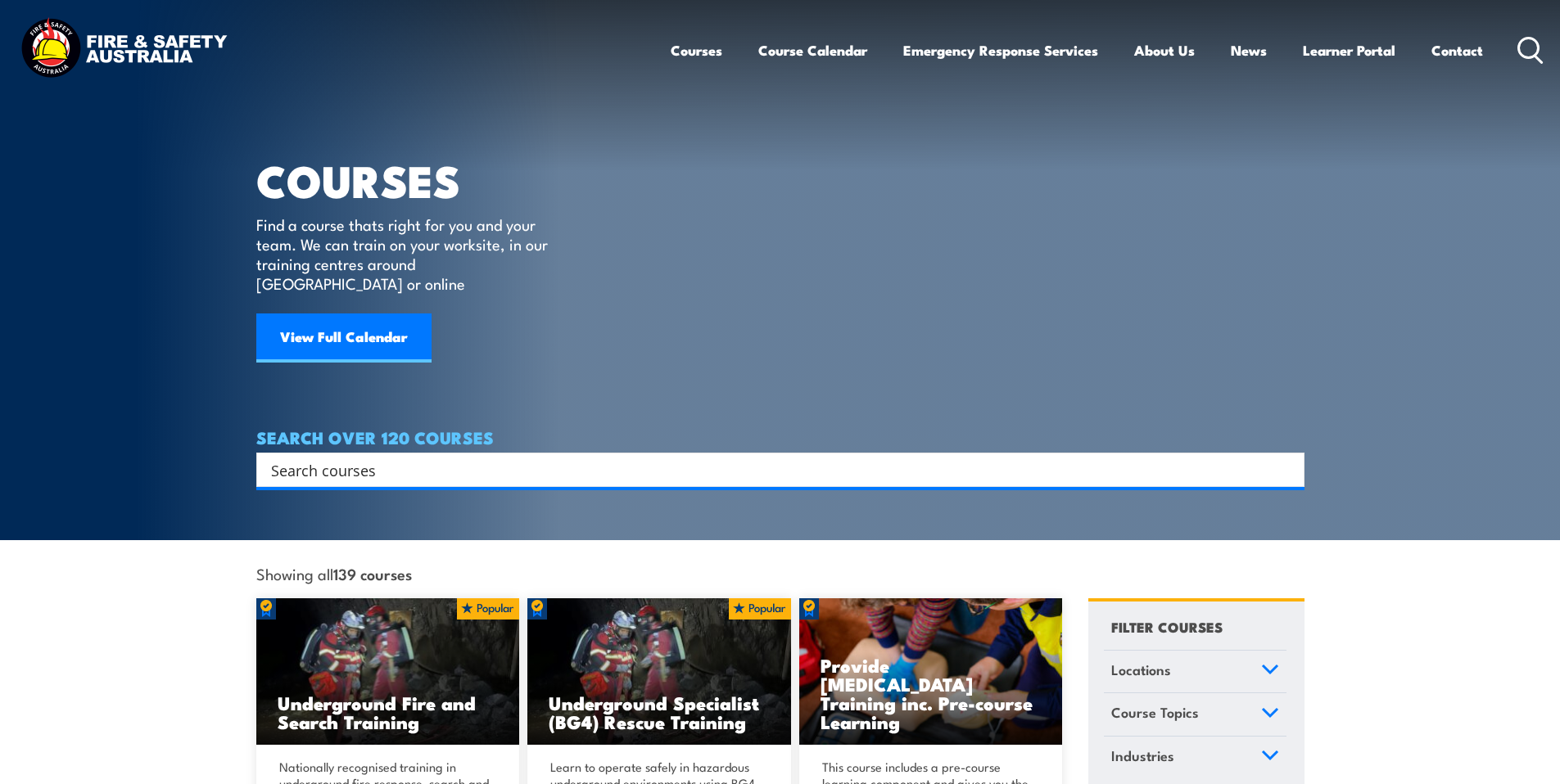
click at [1524, 54] on icon at bounding box center [1530, 50] width 26 height 27
type input "Mental Health First Aid (Standard) – Blended Classroom TRAINING"
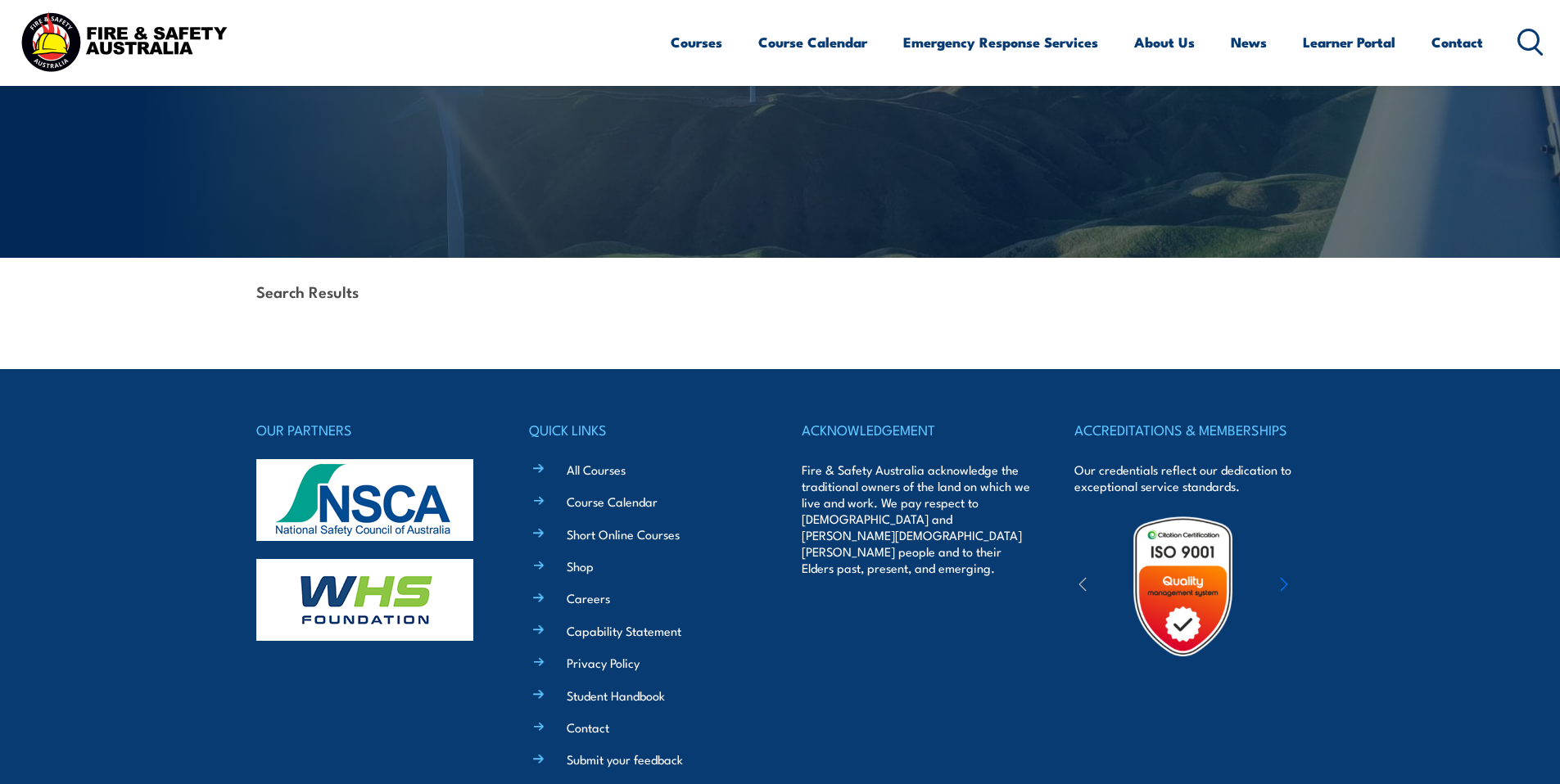
scroll to position [351, 0]
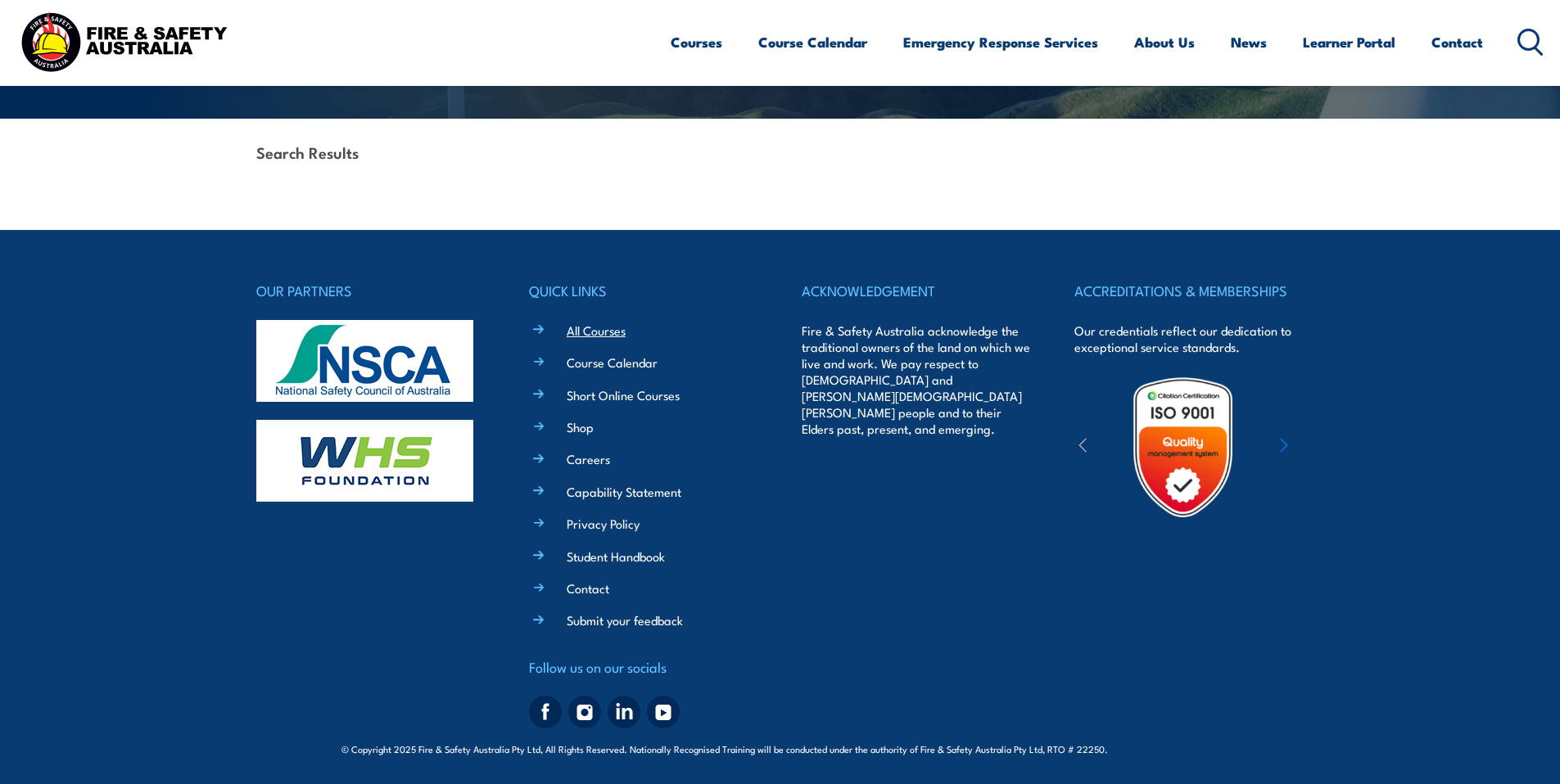
click at [601, 327] on link "All Courses" at bounding box center [596, 330] width 59 height 17
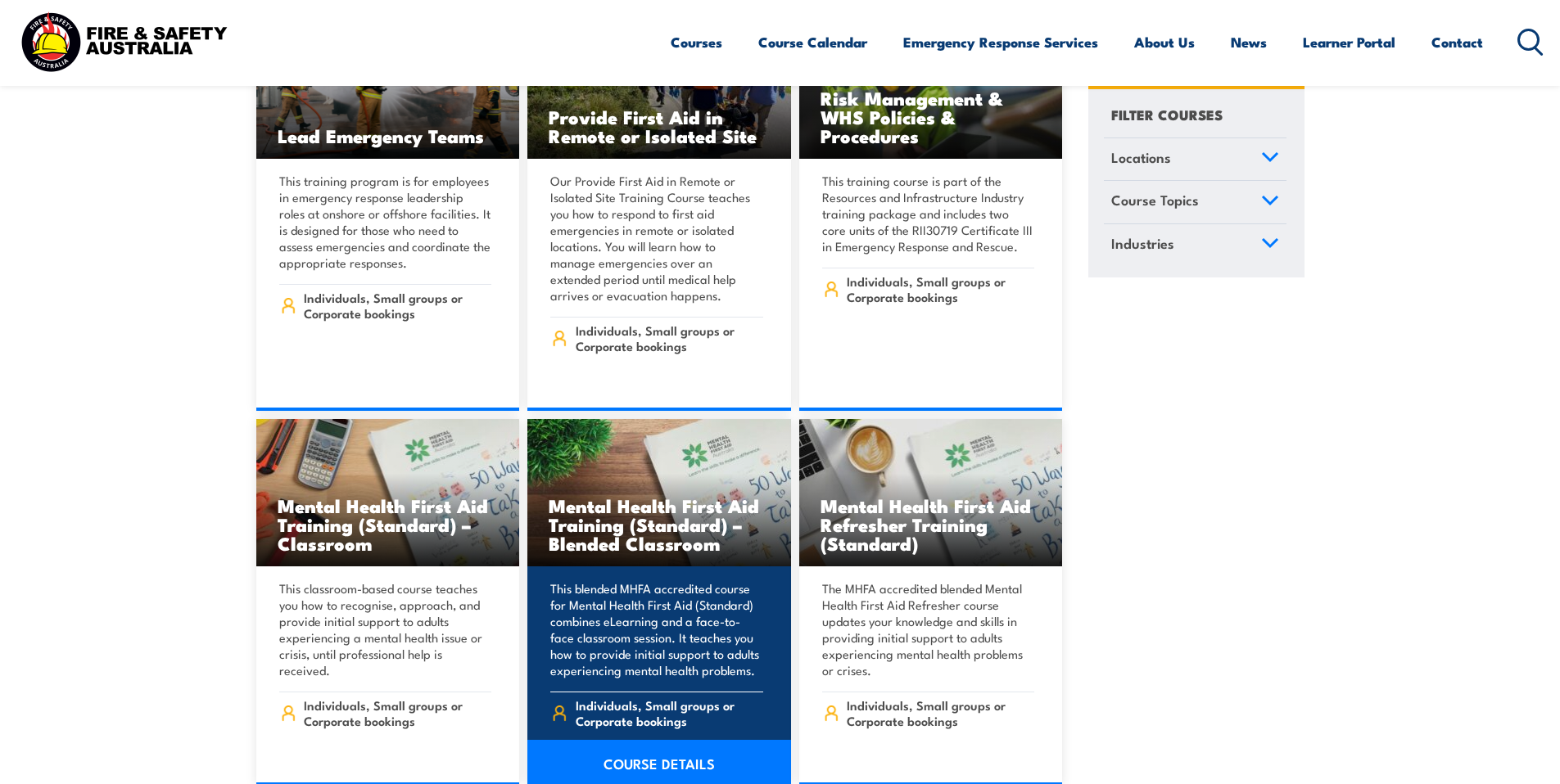
scroll to position [9771, 0]
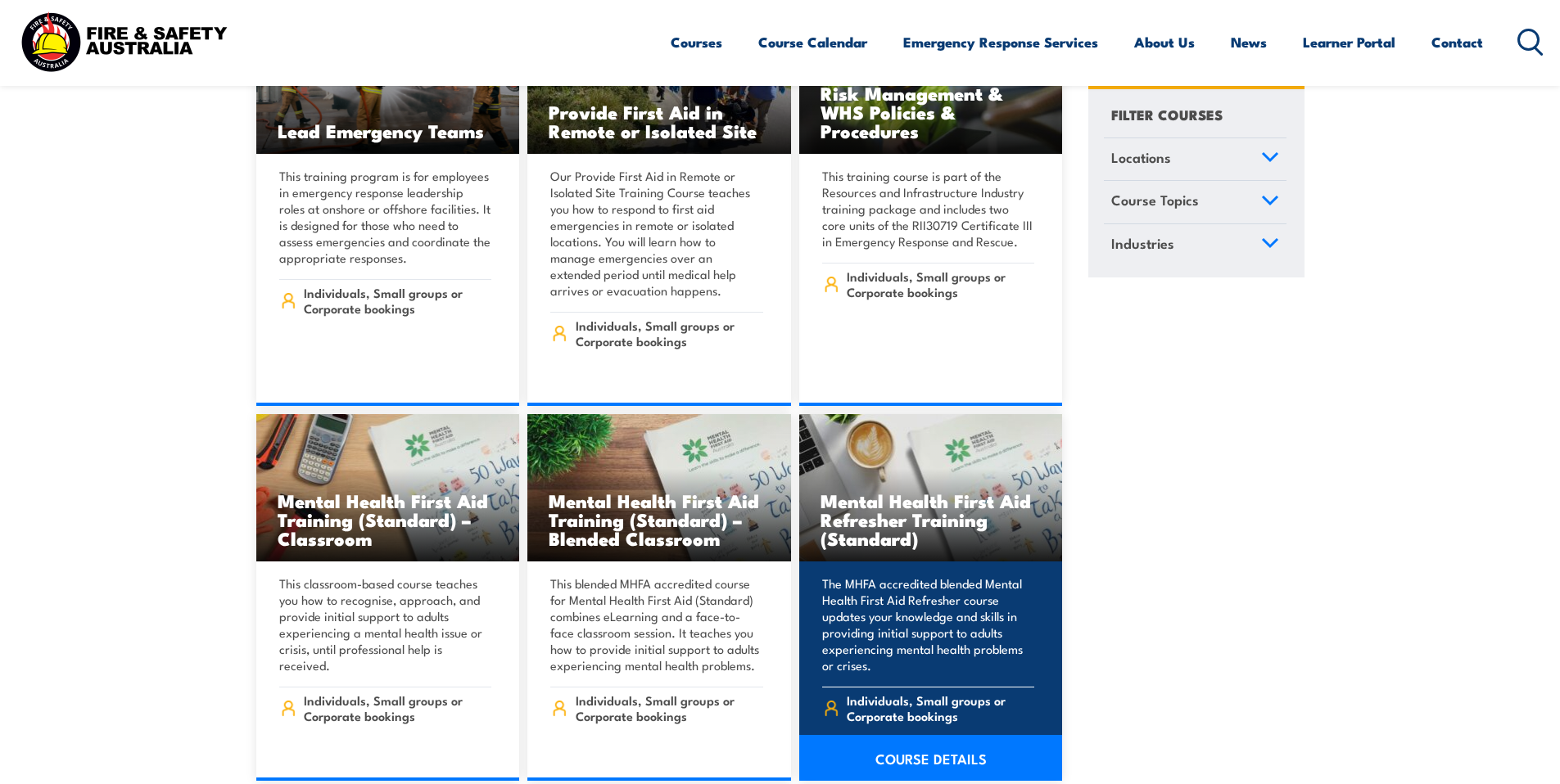
click at [954, 491] on h3 "Mental Health First Aid Refresher Training (Standard)" at bounding box center [932, 519] width 221 height 56
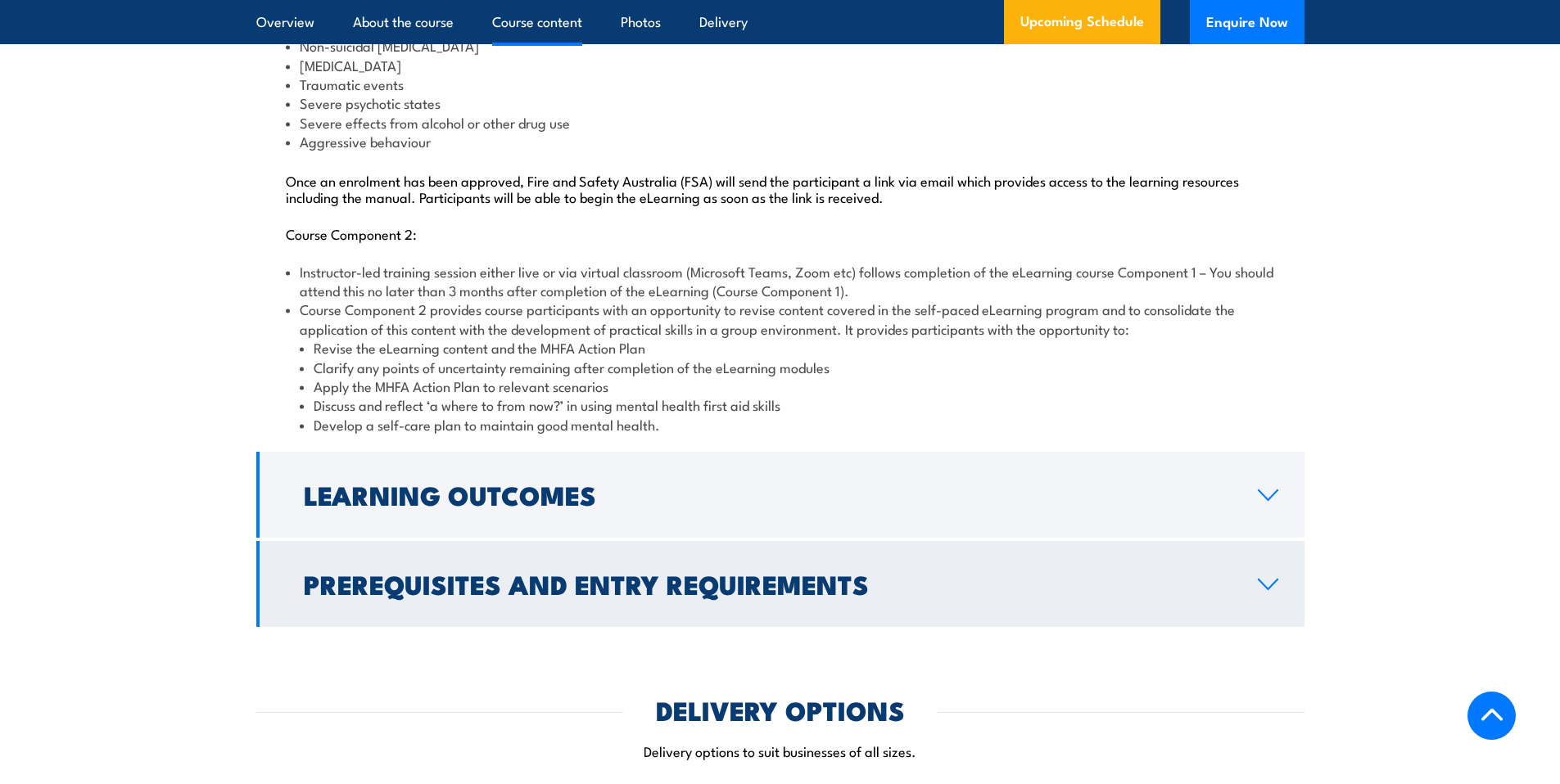
scroll to position [1786, 0]
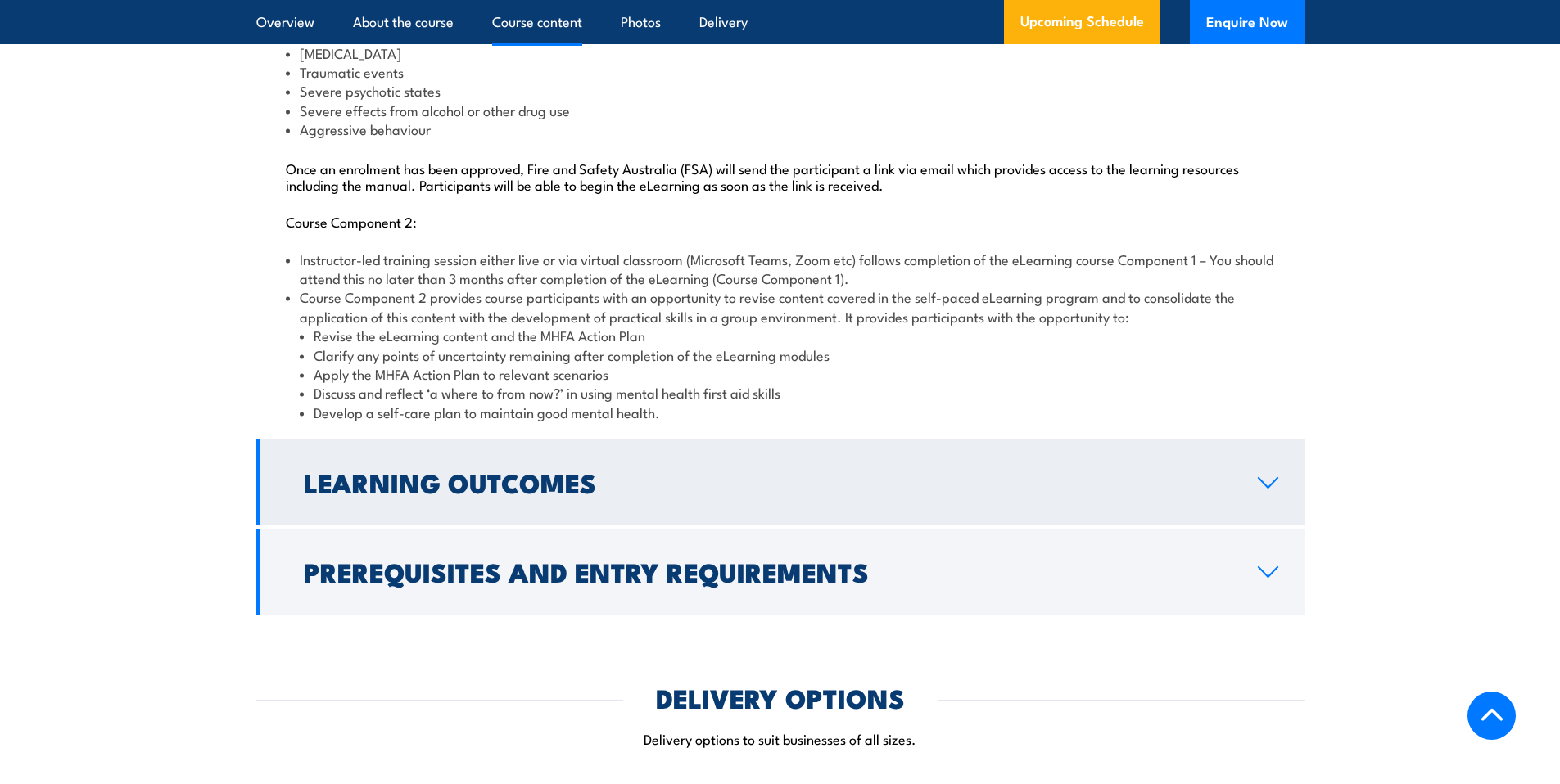
click at [1271, 489] on icon at bounding box center [1268, 483] width 22 height 13
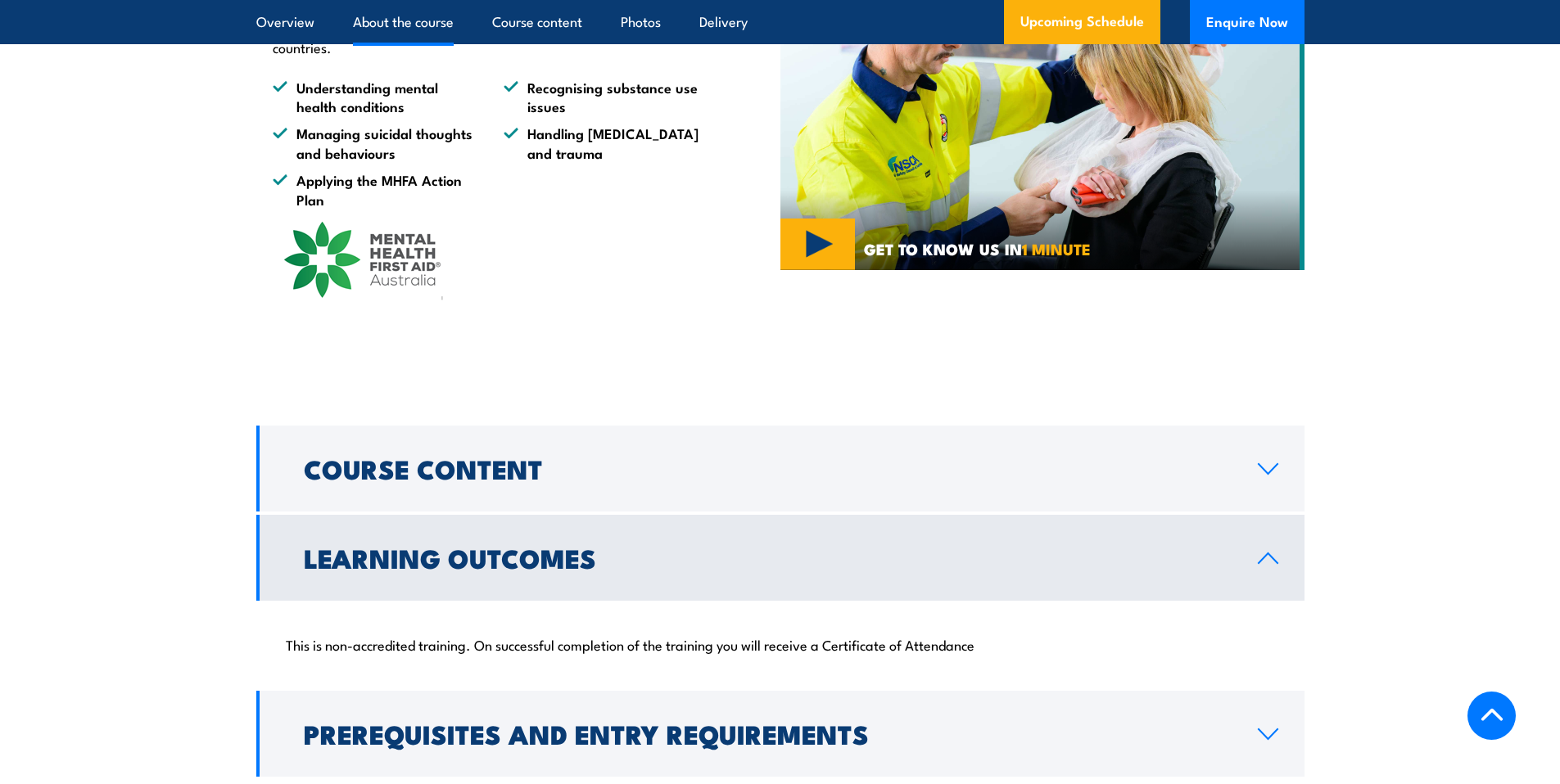
scroll to position [1079, 0]
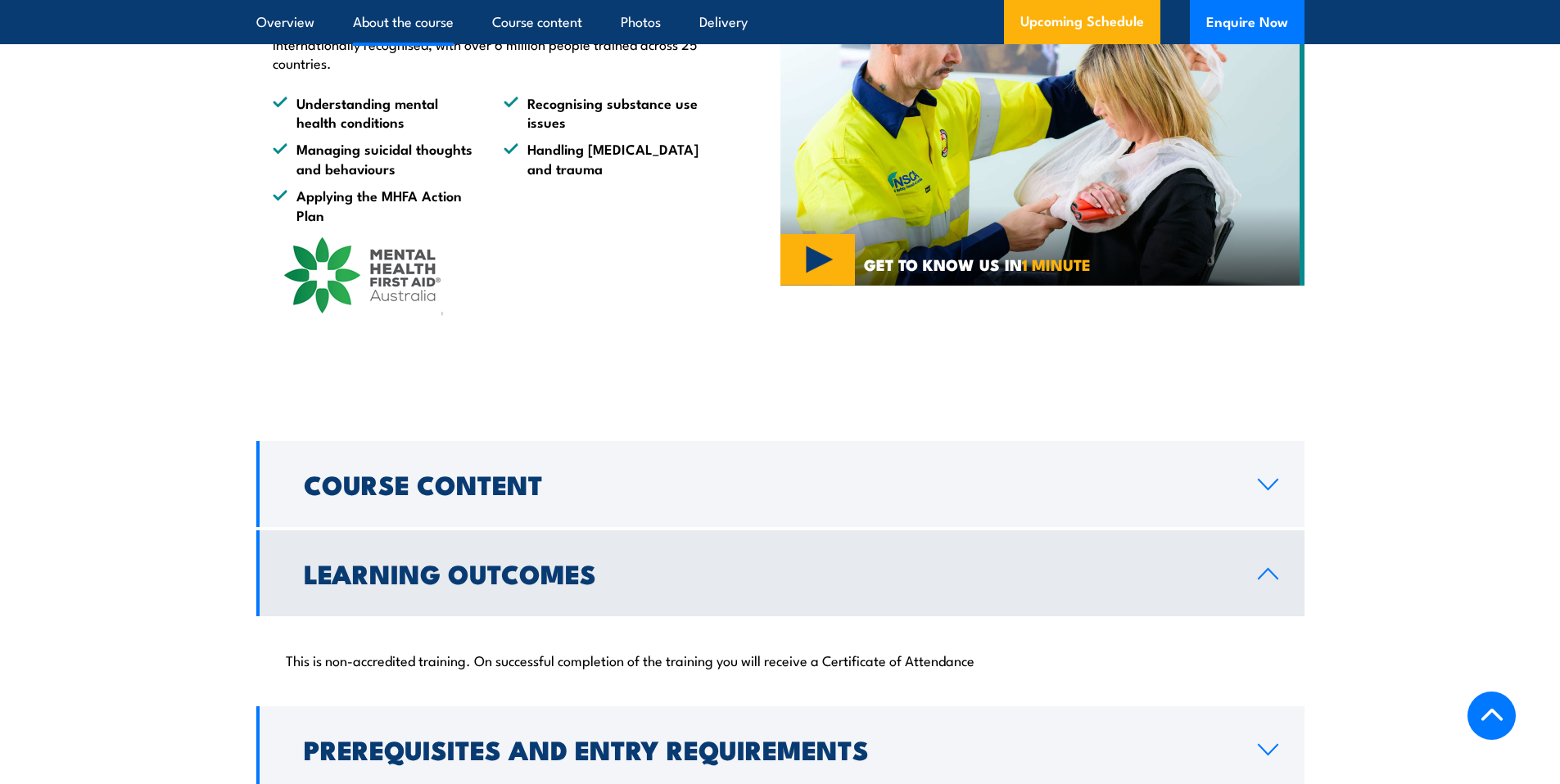
drag, startPoint x: 1257, startPoint y: 604, endPoint x: 1187, endPoint y: 596, distance: 70.5
click at [1256, 604] on link "Learning Outcomes" at bounding box center [780, 573] width 1048 height 86
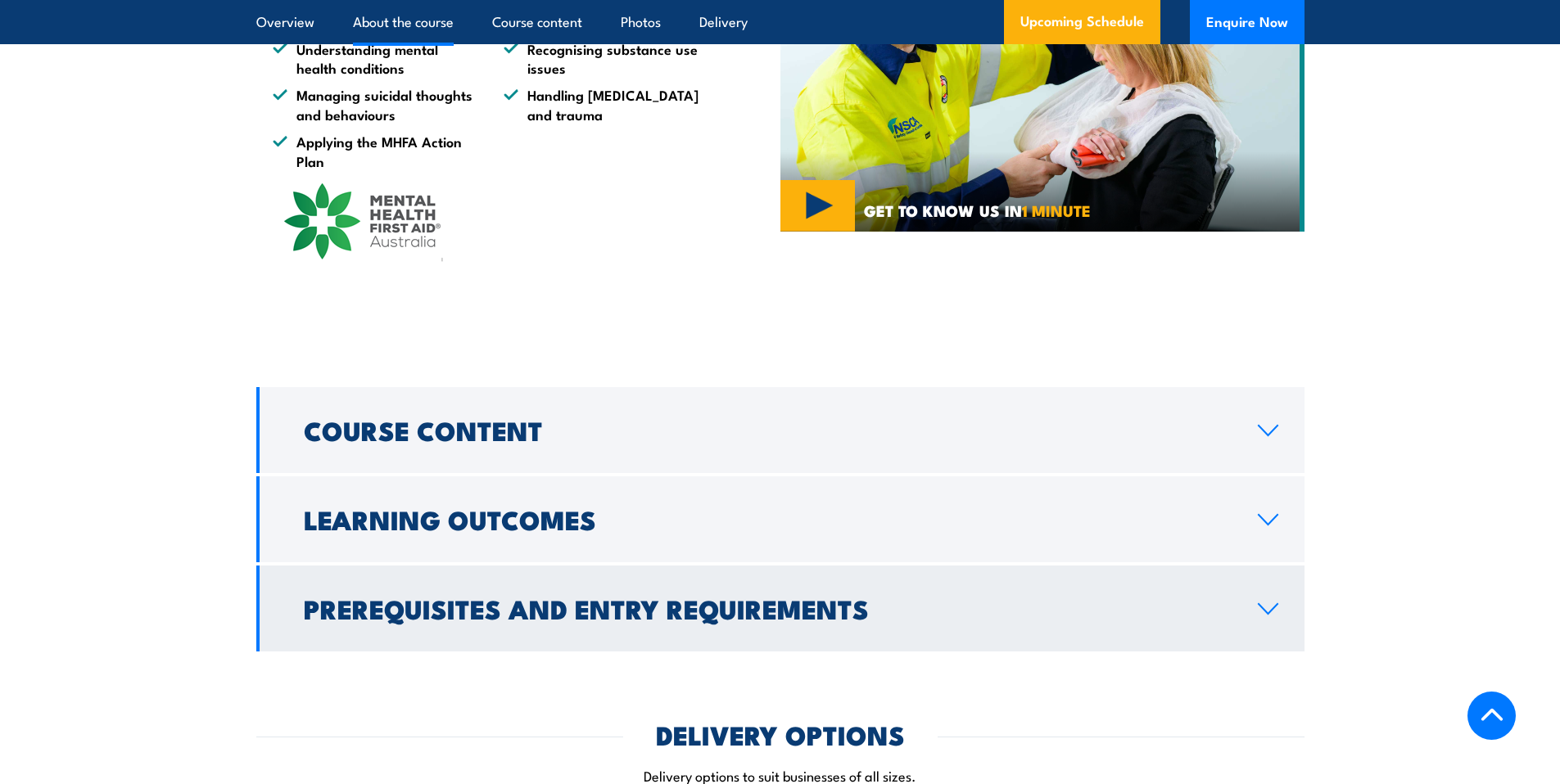
scroll to position [1170, 0]
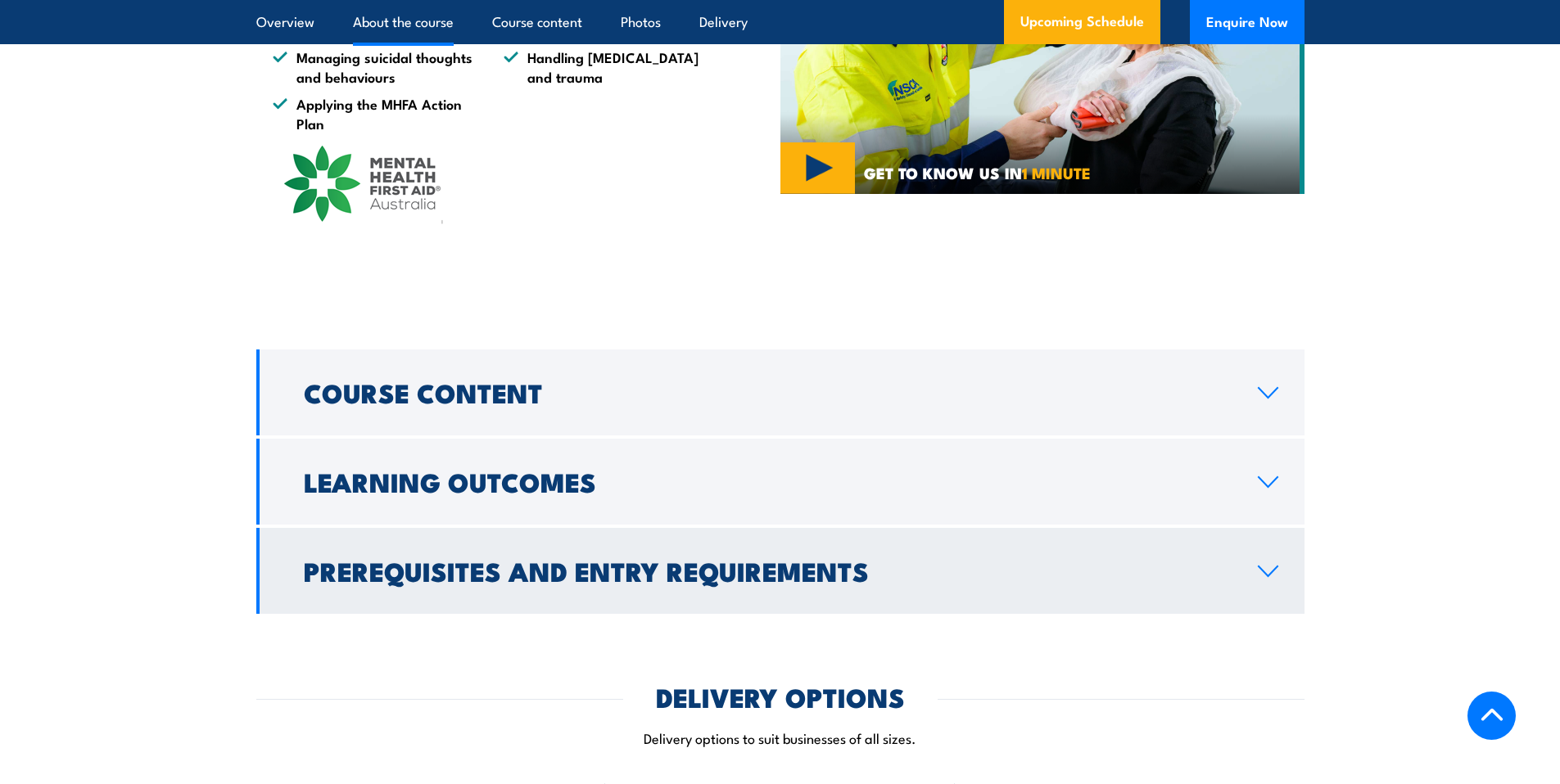
drag, startPoint x: 1267, startPoint y: 603, endPoint x: 1257, endPoint y: 603, distance: 10.0
click at [1267, 578] on icon at bounding box center [1268, 571] width 22 height 13
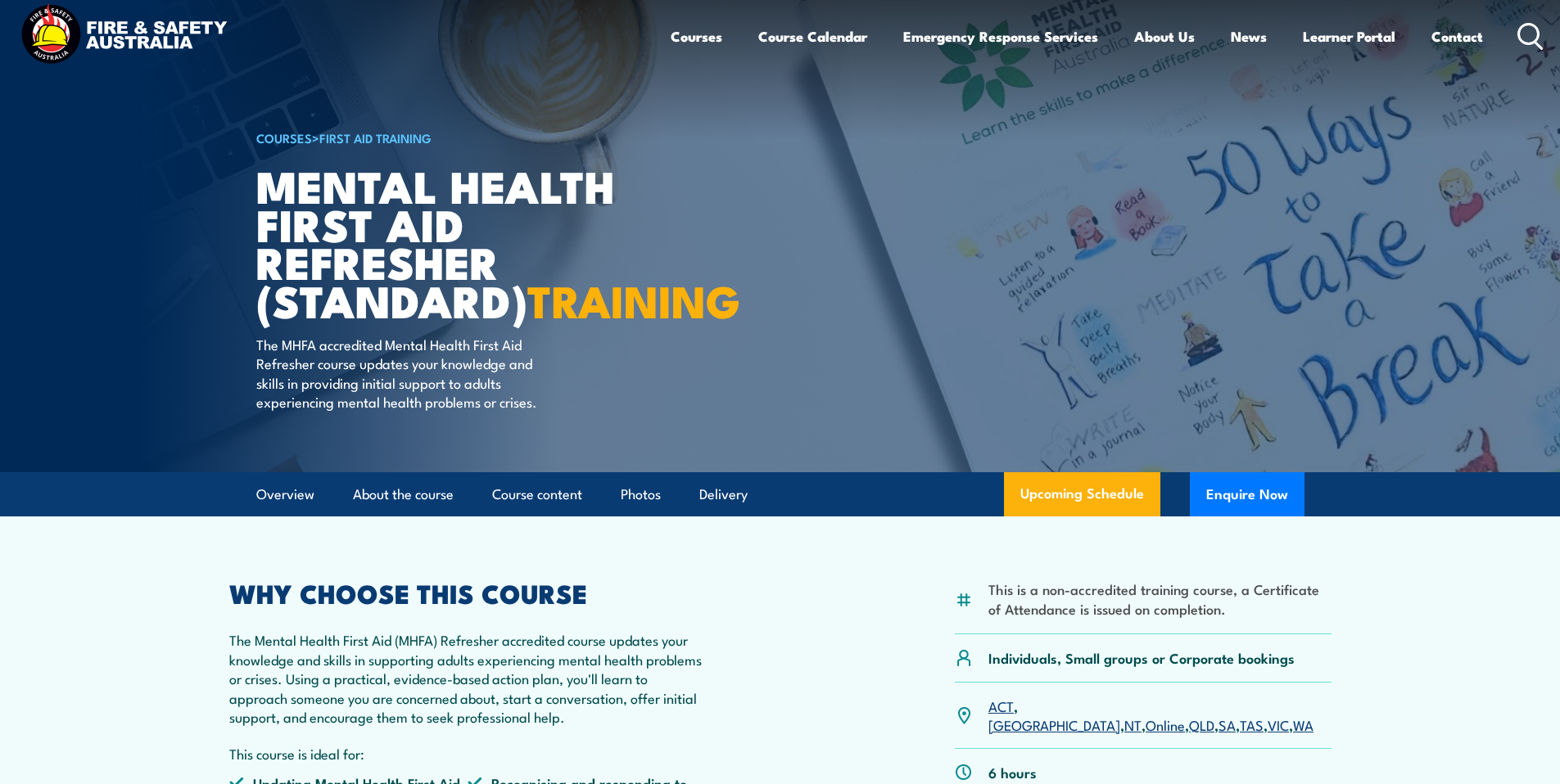
scroll to position [0, 0]
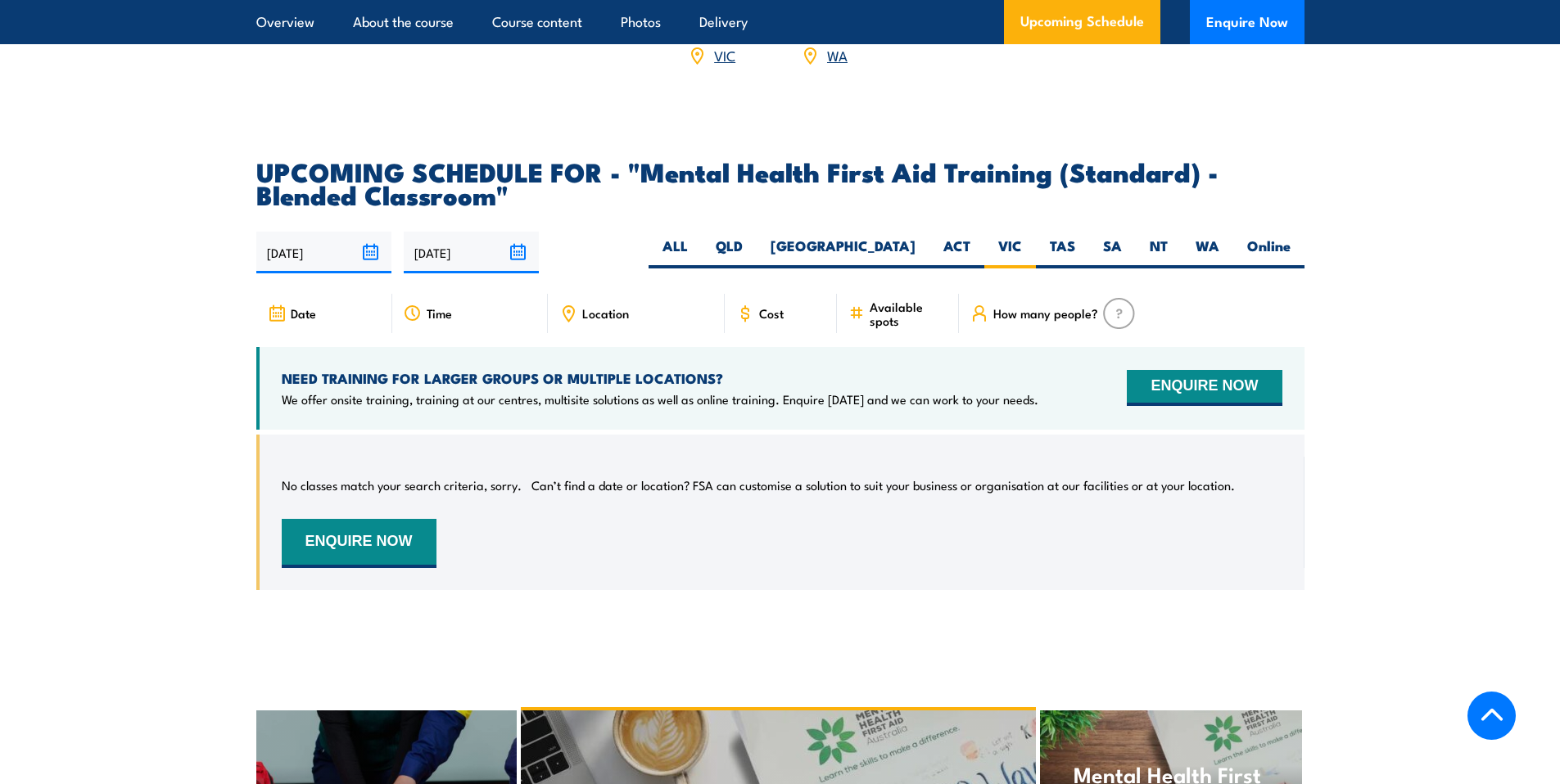
scroll to position [3095, 0]
